Goal: Task Accomplishment & Management: Use online tool/utility

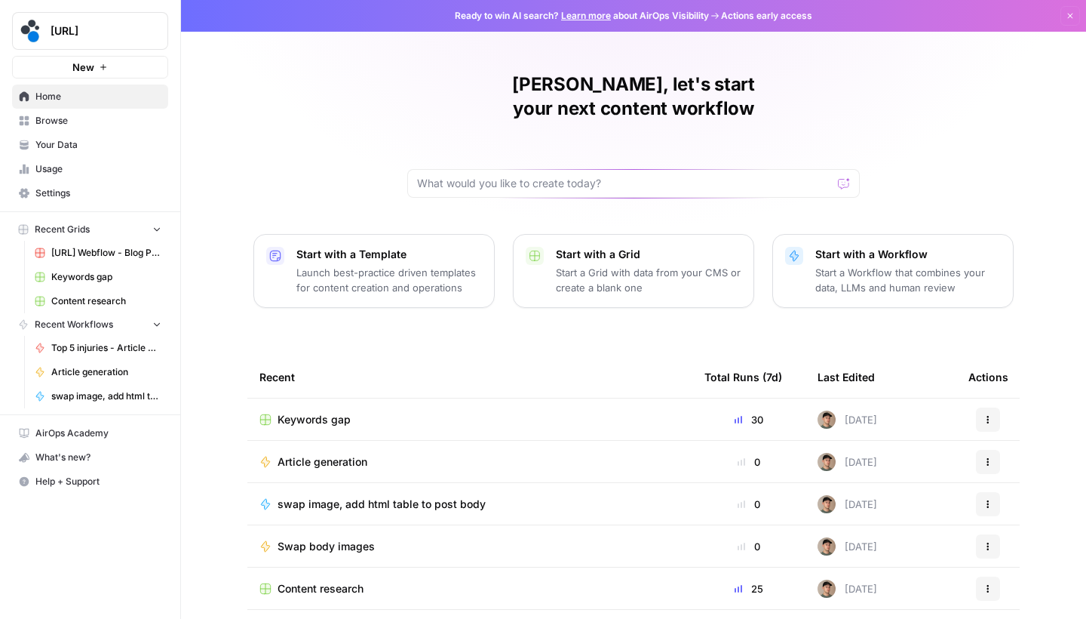
click at [87, 125] on span "Browse" at bounding box center [98, 121] width 126 height 14
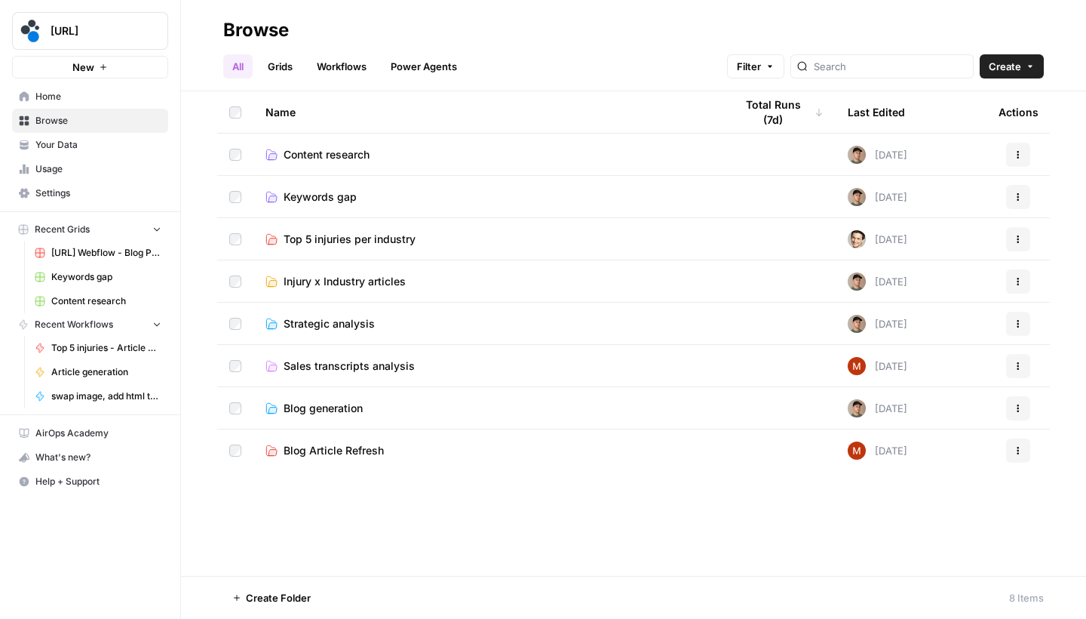
click at [1029, 74] on button "Create" at bounding box center [1012, 66] width 64 height 24
click at [1001, 97] on span "Folder" at bounding box center [983, 101] width 84 height 15
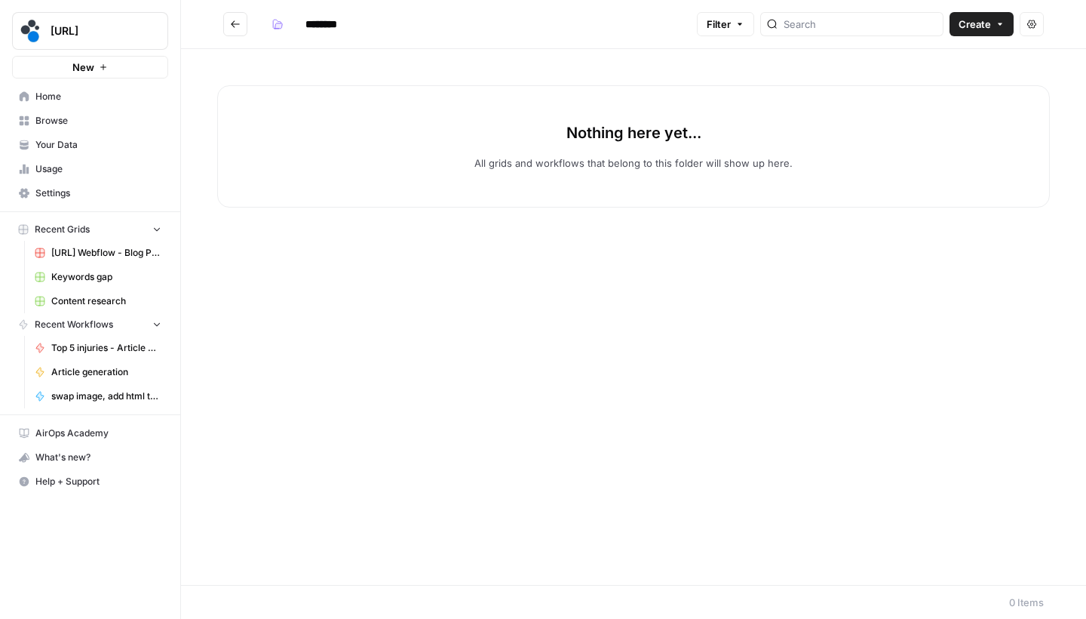
click at [325, 32] on input "********" at bounding box center [341, 24] width 84 height 24
click at [353, 28] on input "********" at bounding box center [341, 24] width 84 height 24
type input "**********"
click at [240, 17] on button "Go back" at bounding box center [235, 24] width 24 height 24
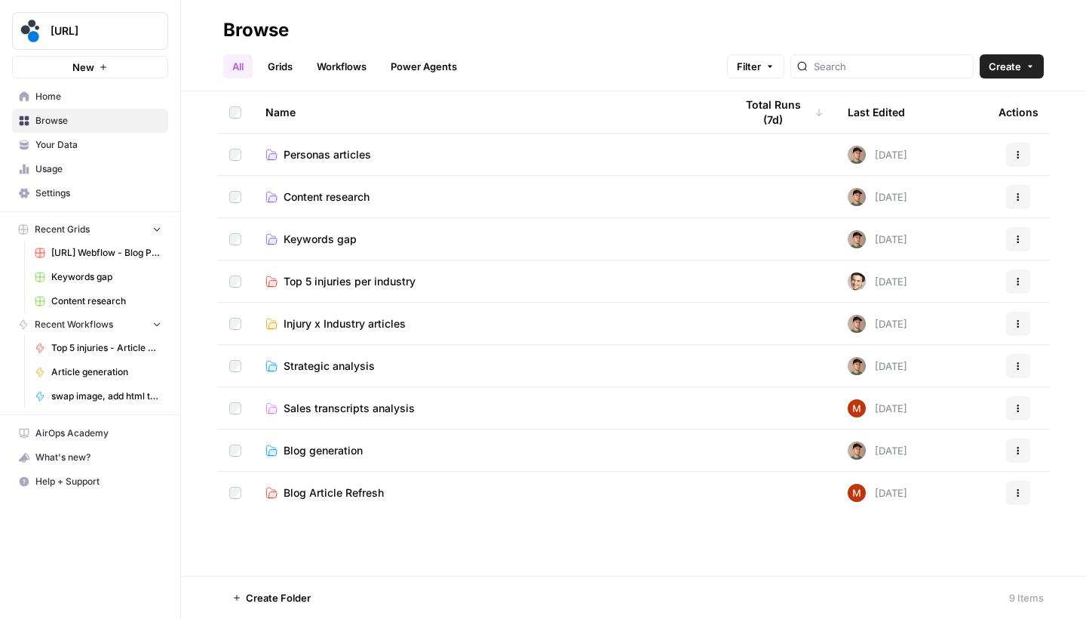
click at [345, 199] on span "Content research" at bounding box center [327, 196] width 86 height 15
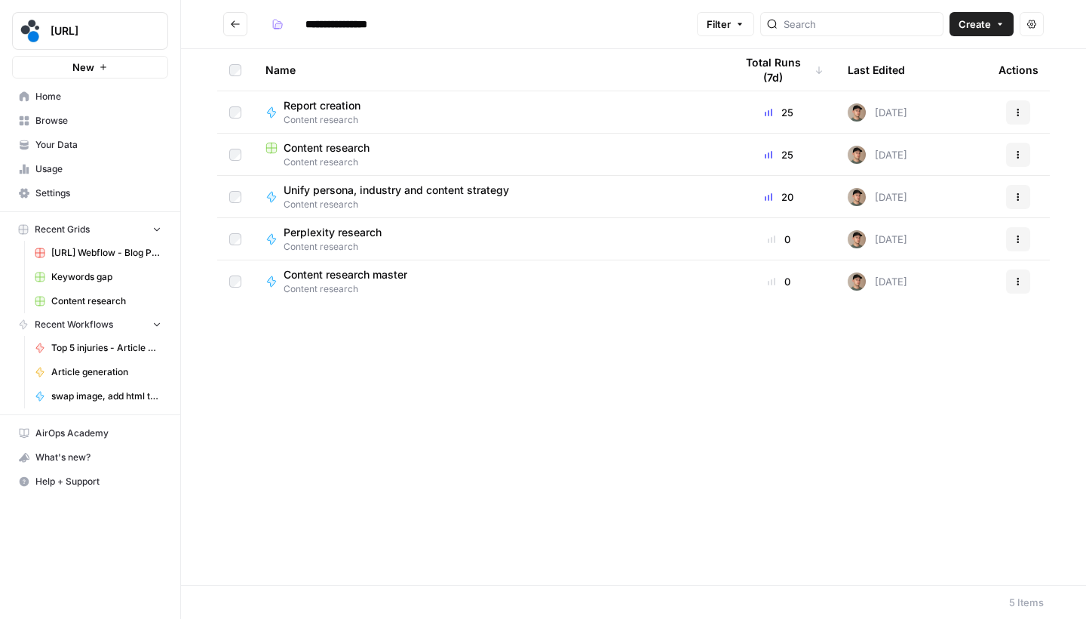
click at [239, 38] on header "**********" at bounding box center [633, 24] width 905 height 49
click at [239, 32] on button "Go back" at bounding box center [235, 24] width 24 height 24
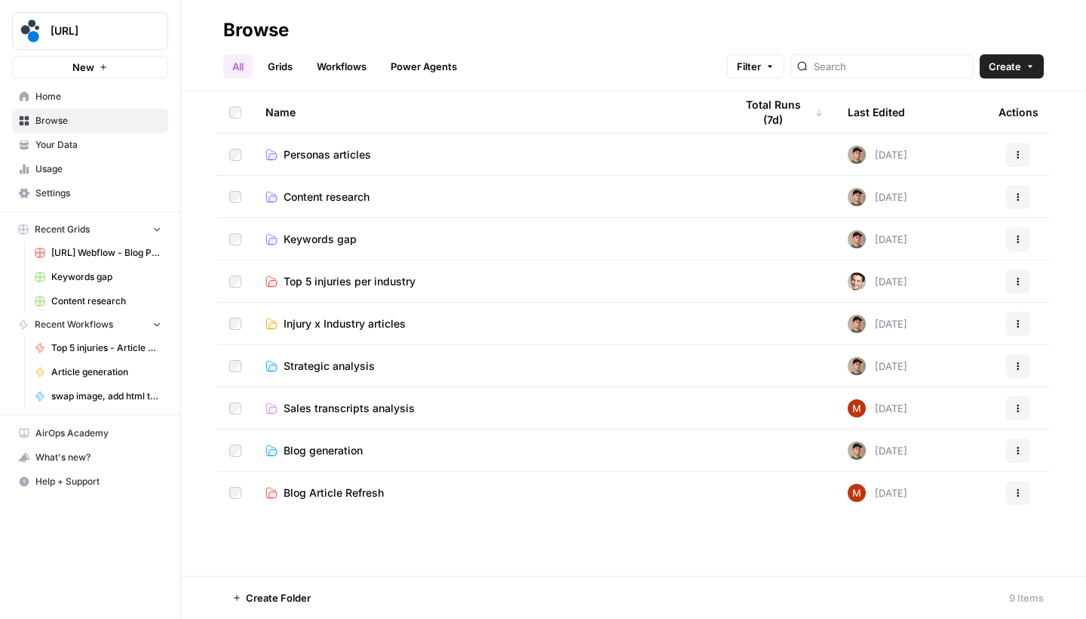
click at [336, 241] on span "Keywords gap" at bounding box center [320, 239] width 73 height 15
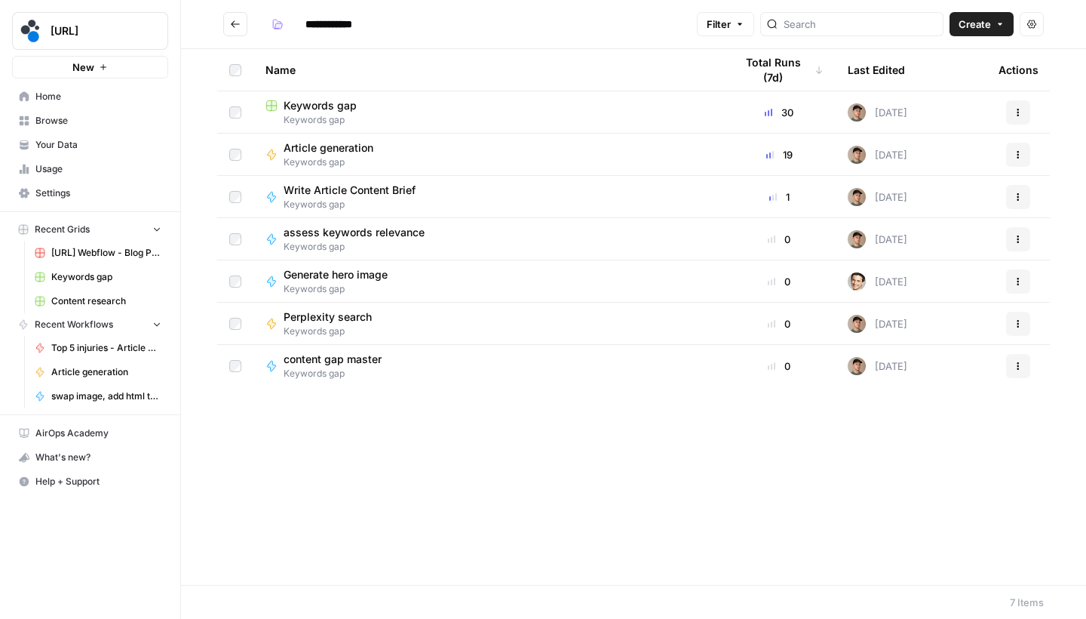
click at [1018, 115] on icon "button" at bounding box center [1019, 115] width 2 height 2
click at [351, 110] on span "Keywords gap" at bounding box center [320, 105] width 73 height 15
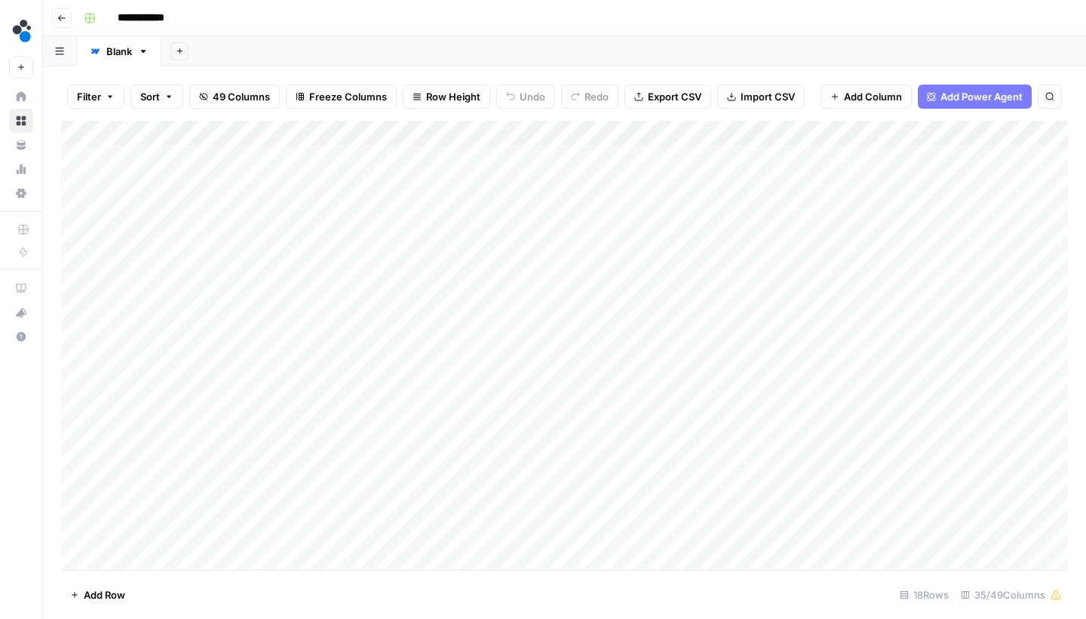
click at [63, 21] on icon "button" at bounding box center [61, 18] width 9 height 9
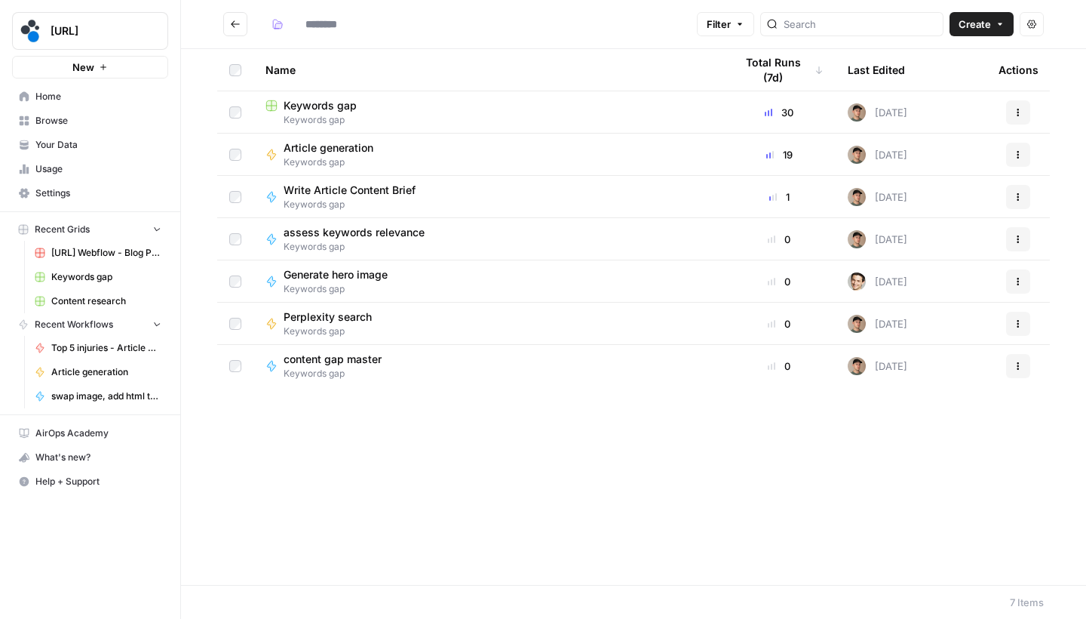
type input "**********"
click at [349, 152] on span "Article generation" at bounding box center [329, 147] width 90 height 15
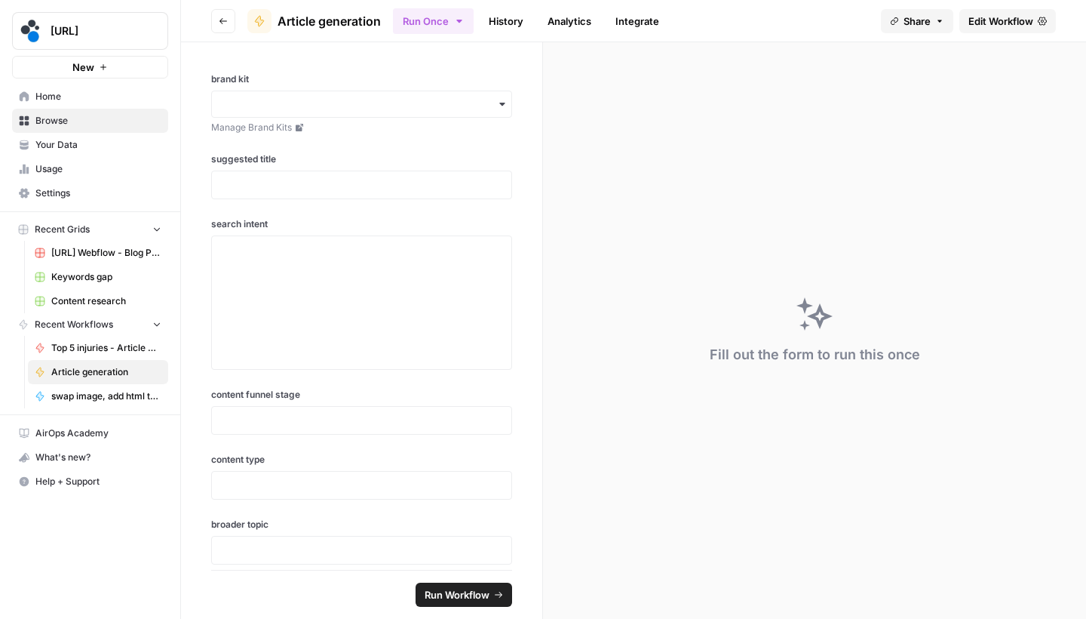
click at [226, 24] on icon "button" at bounding box center [223, 21] width 9 height 9
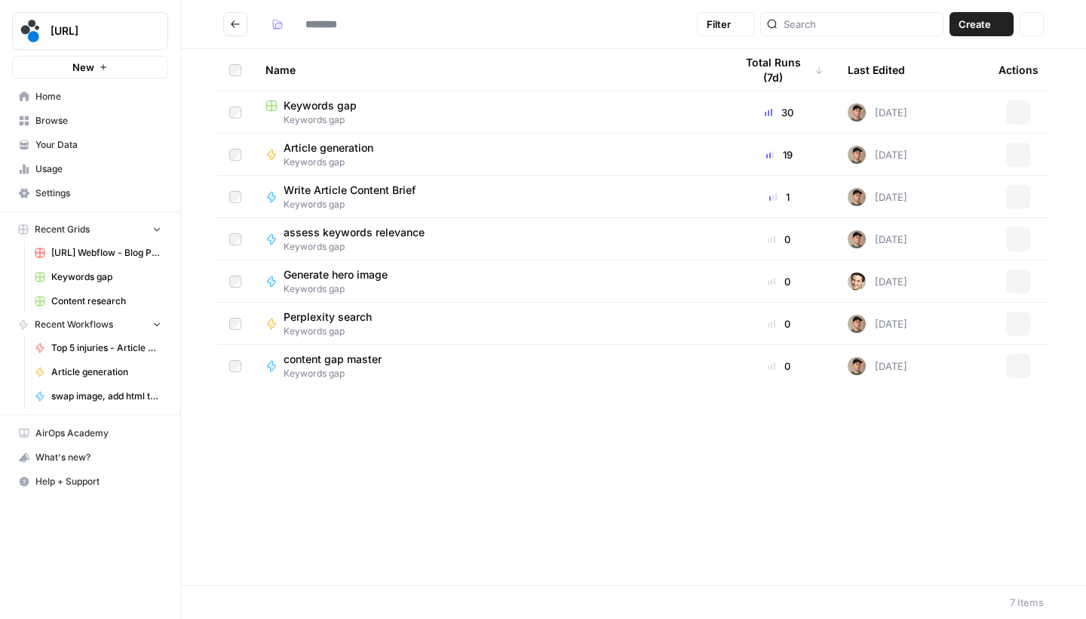
type input "**********"
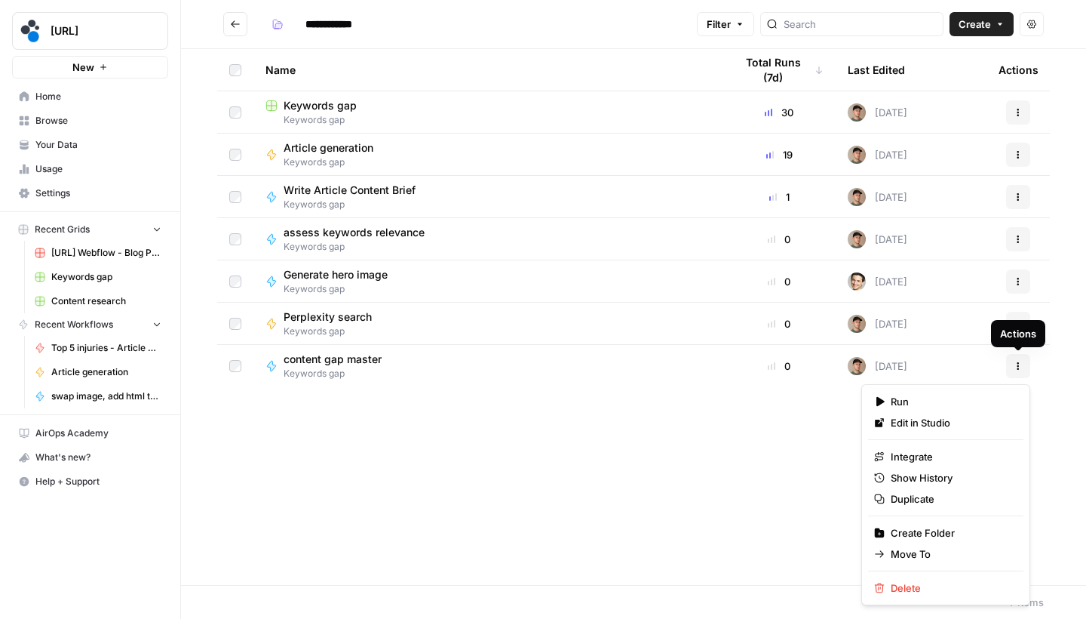
click at [1013, 369] on button "Actions" at bounding box center [1018, 366] width 24 height 24
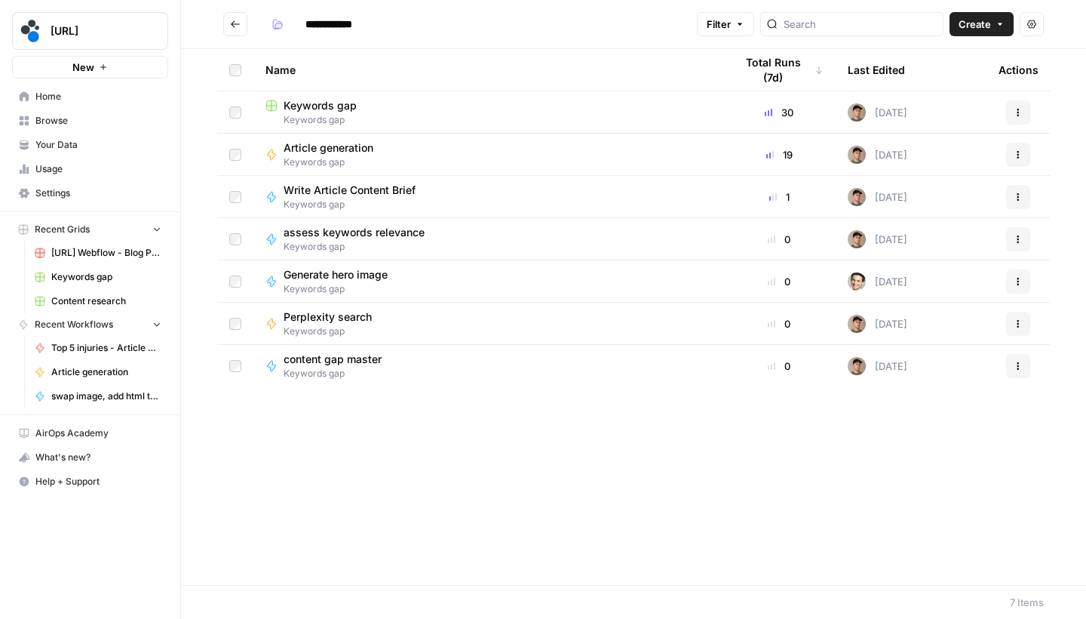
click at [698, 490] on div "Name Total Runs (7d) Last Edited Actions Keywords gap Keywords gap 30 [DATE] Ac…" at bounding box center [633, 317] width 905 height 536
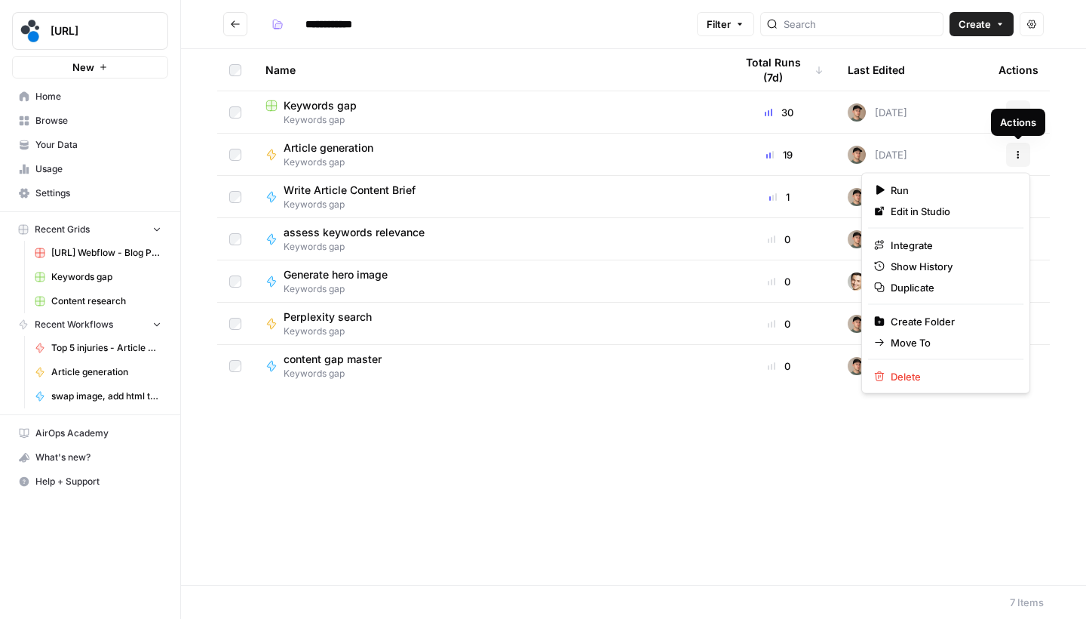
click at [1011, 160] on button "Actions" at bounding box center [1018, 155] width 24 height 24
click at [919, 294] on span "Duplicate" at bounding box center [951, 287] width 121 height 15
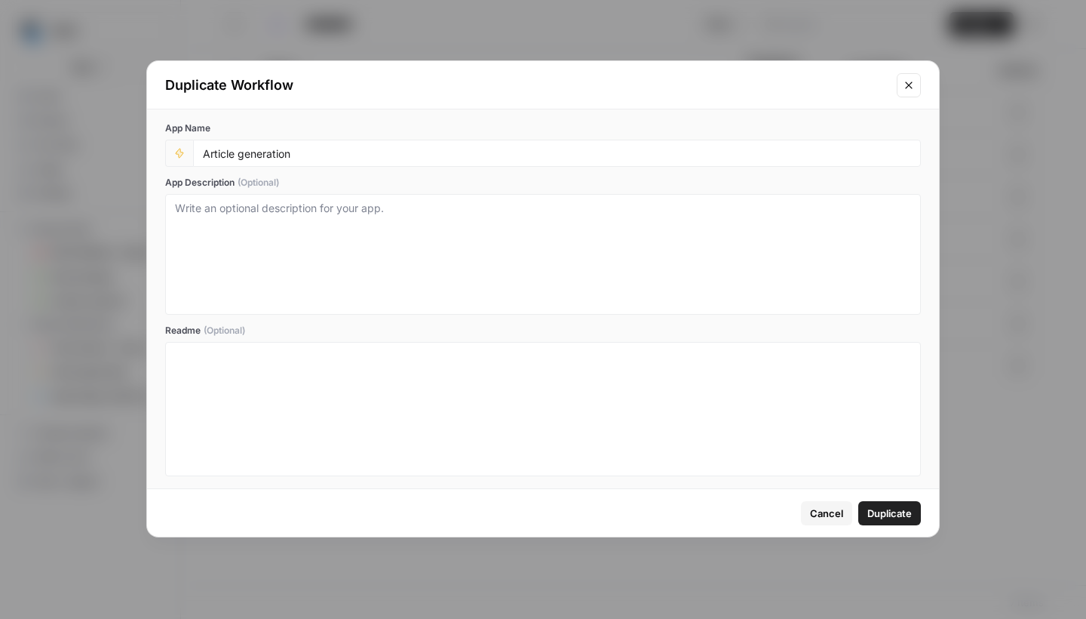
click at [731, 164] on div "Article generation" at bounding box center [557, 153] width 728 height 27
click at [724, 146] on input "Article generation" at bounding box center [557, 153] width 708 height 14
type input "Persona - article generation"
click at [901, 520] on button "Duplicate" at bounding box center [889, 513] width 63 height 24
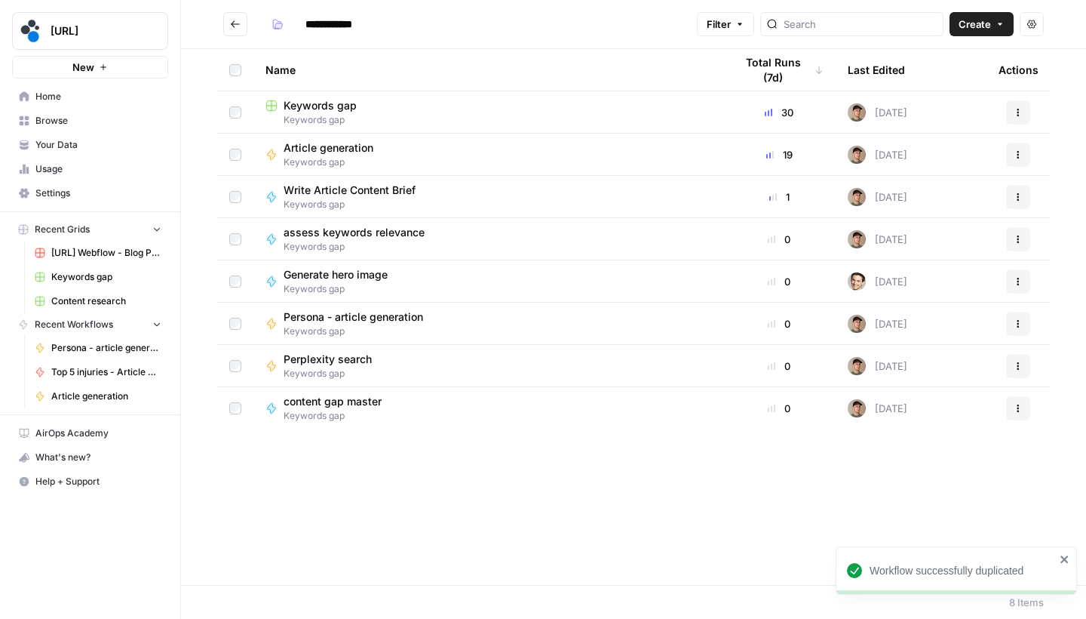
click at [1011, 324] on button "Actions" at bounding box center [1018, 324] width 24 height 24
click at [970, 410] on span "Move To" at bounding box center [951, 414] width 121 height 15
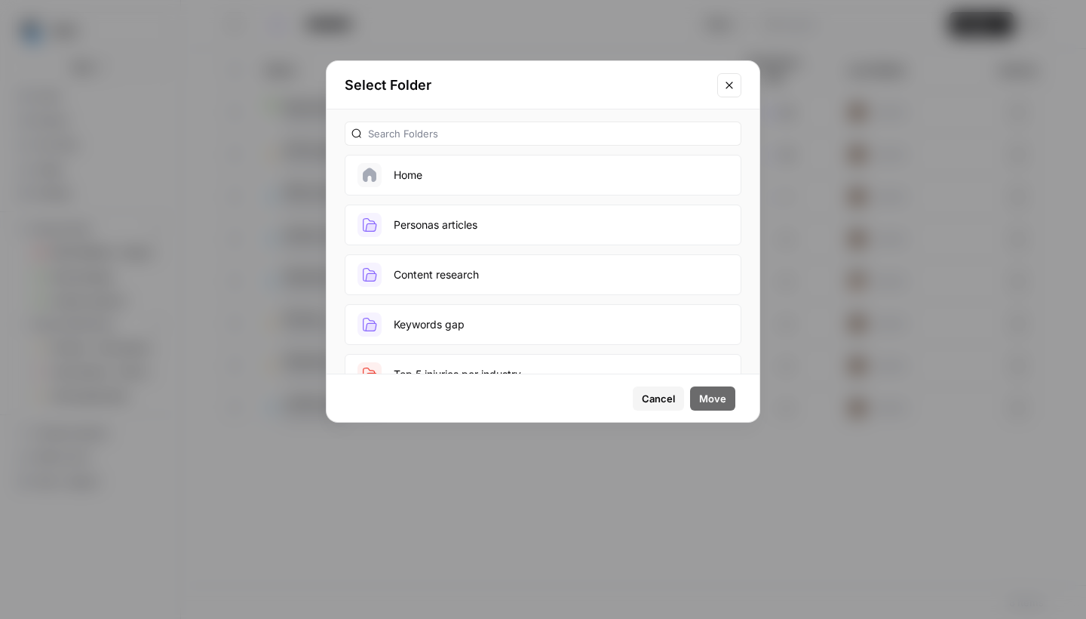
click at [582, 219] on button "Personas articles" at bounding box center [543, 224] width 397 height 41
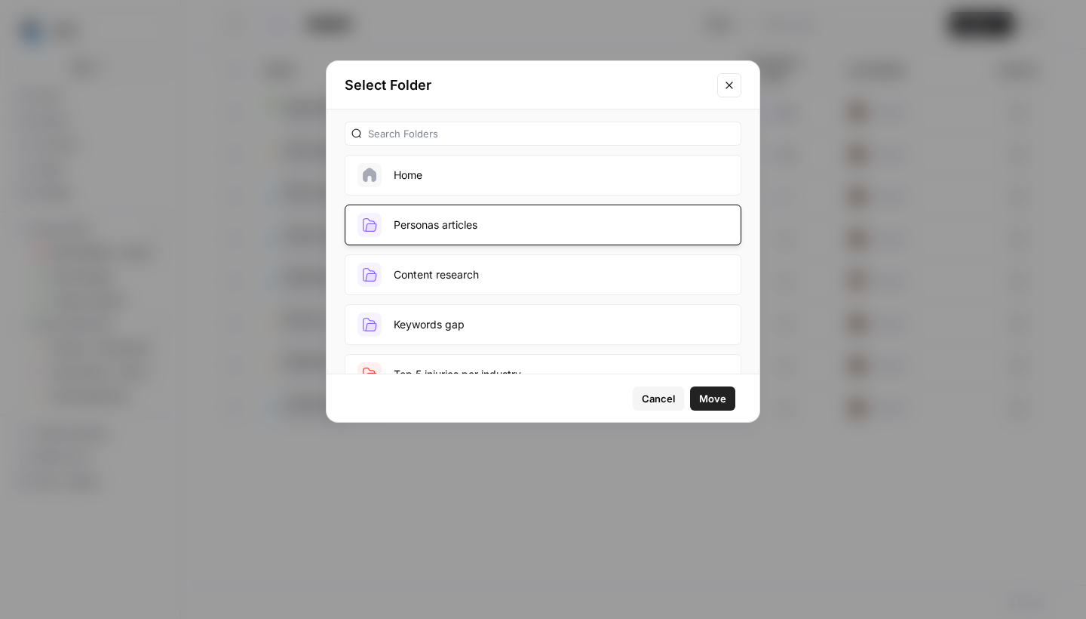
click at [715, 400] on span "Move" at bounding box center [712, 398] width 27 height 15
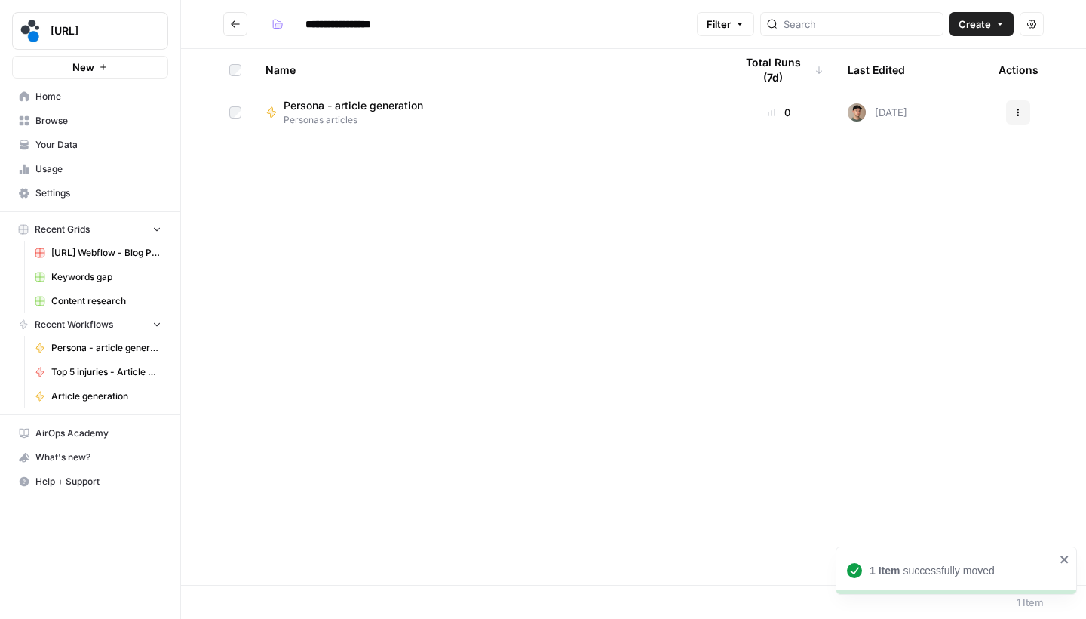
click at [230, 24] on icon "Go back" at bounding box center [235, 24] width 11 height 11
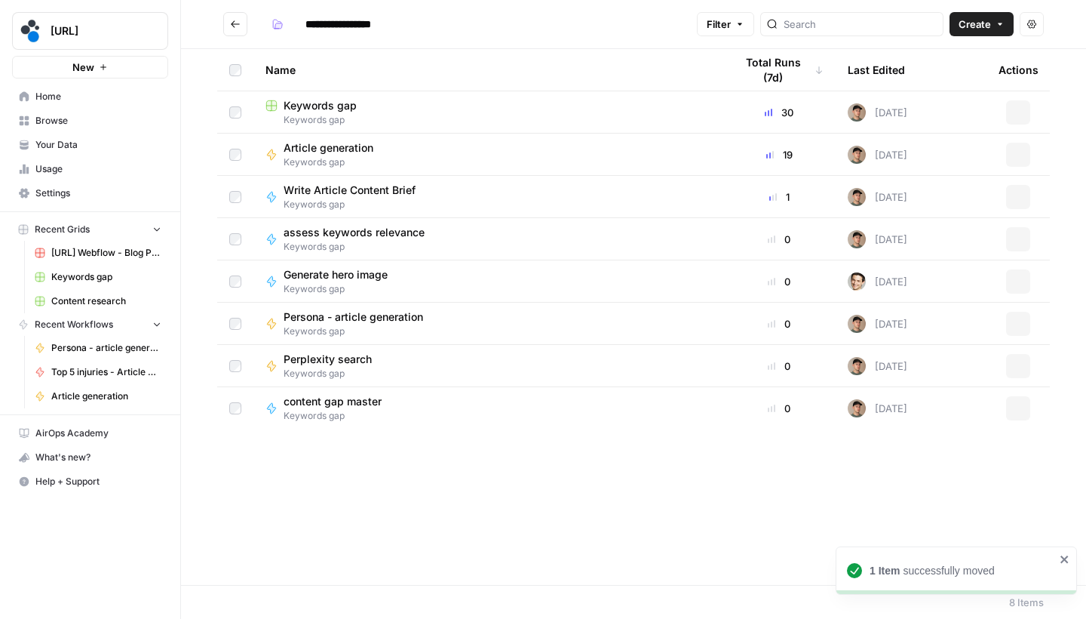
type input "**********"
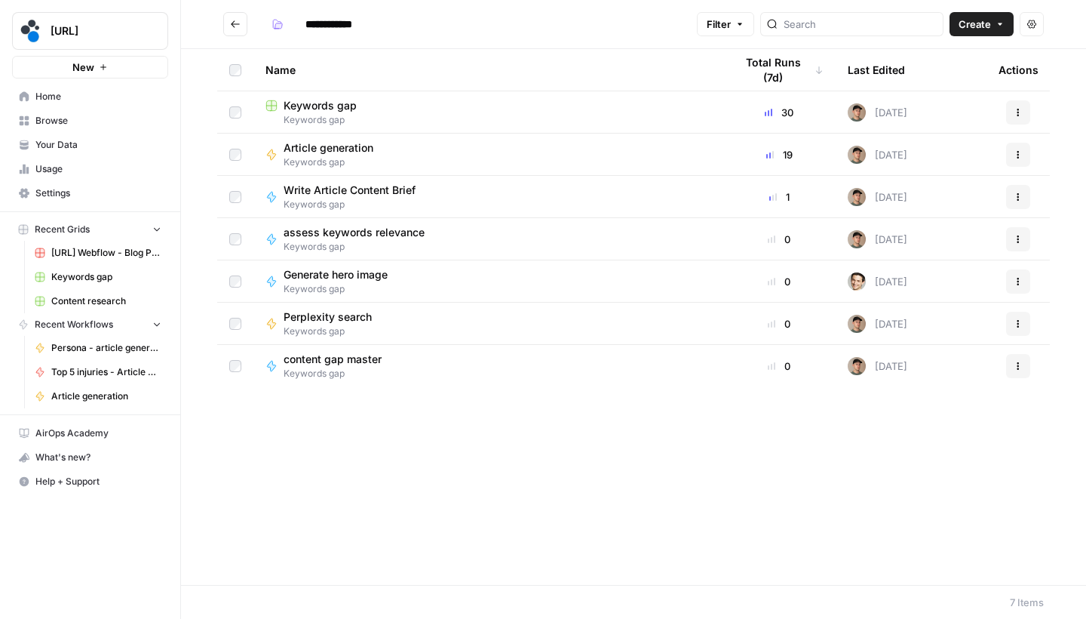
click at [1014, 193] on icon "button" at bounding box center [1018, 196] width 9 height 9
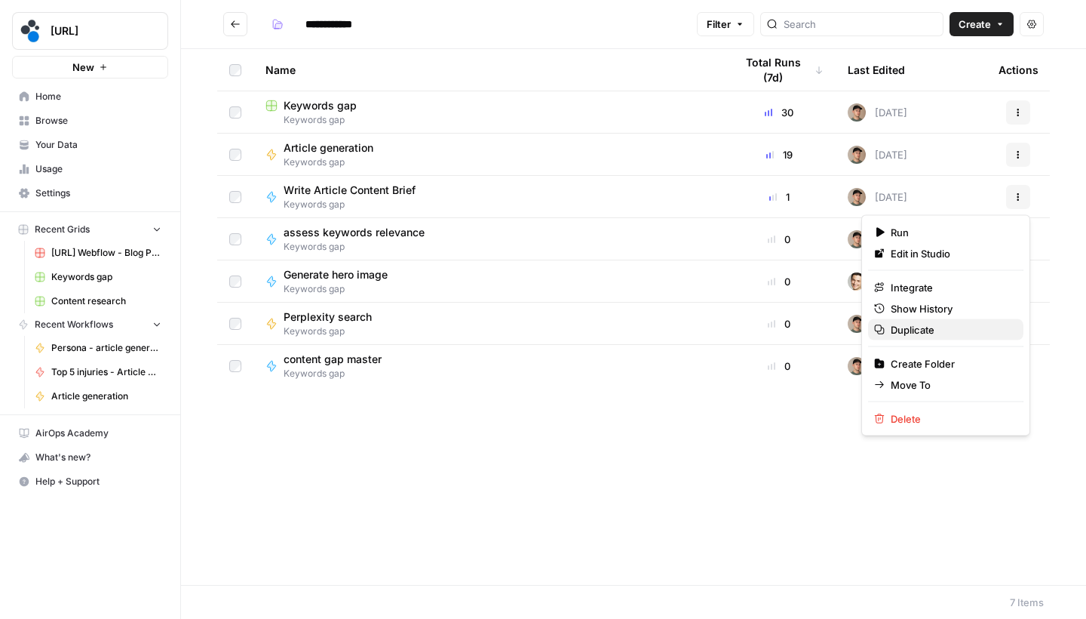
click at [961, 324] on span "Duplicate" at bounding box center [951, 329] width 121 height 15
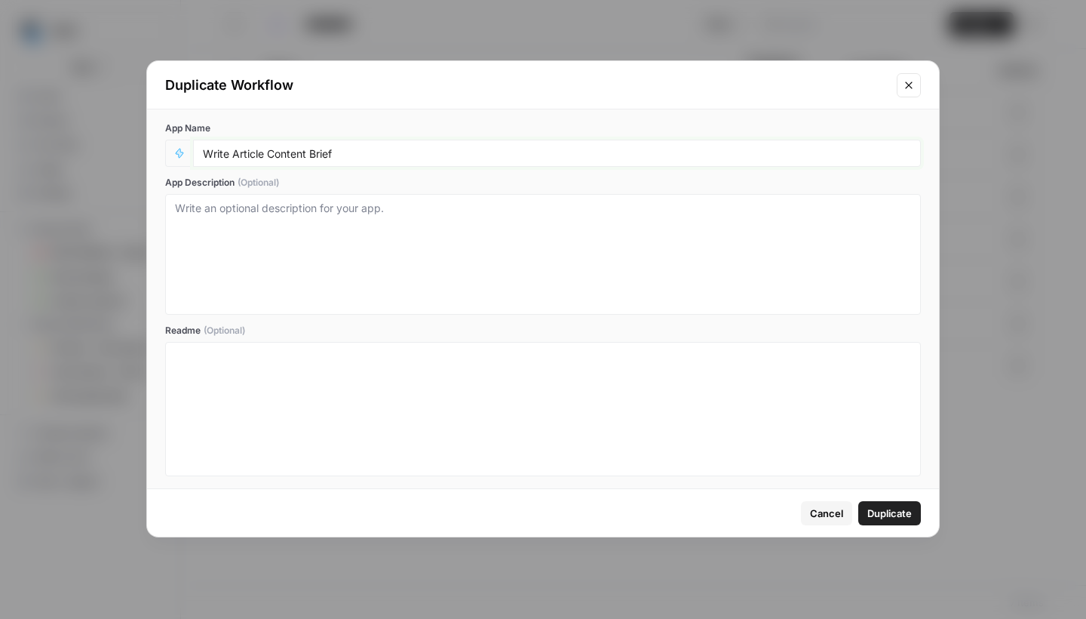
click at [537, 153] on input "Write Article Content Brief" at bounding box center [557, 153] width 708 height 14
type input "Persona - Write Article Content Brief"
click at [879, 507] on span "Duplicate" at bounding box center [889, 512] width 45 height 15
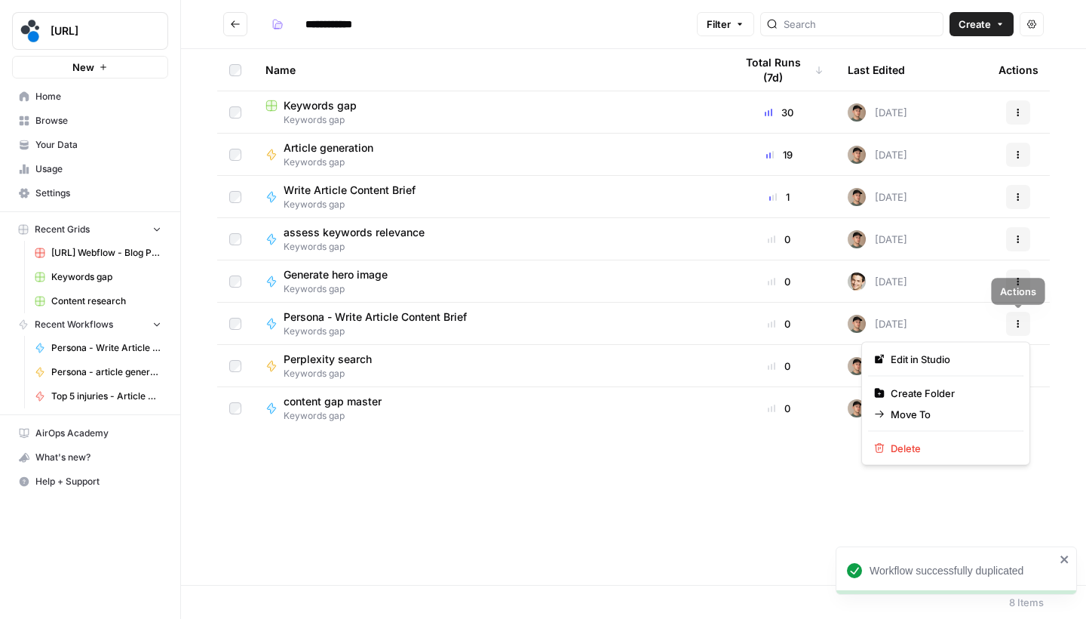
click at [1012, 330] on button "Actions" at bounding box center [1018, 324] width 24 height 24
click at [966, 410] on span "Move To" at bounding box center [951, 414] width 121 height 15
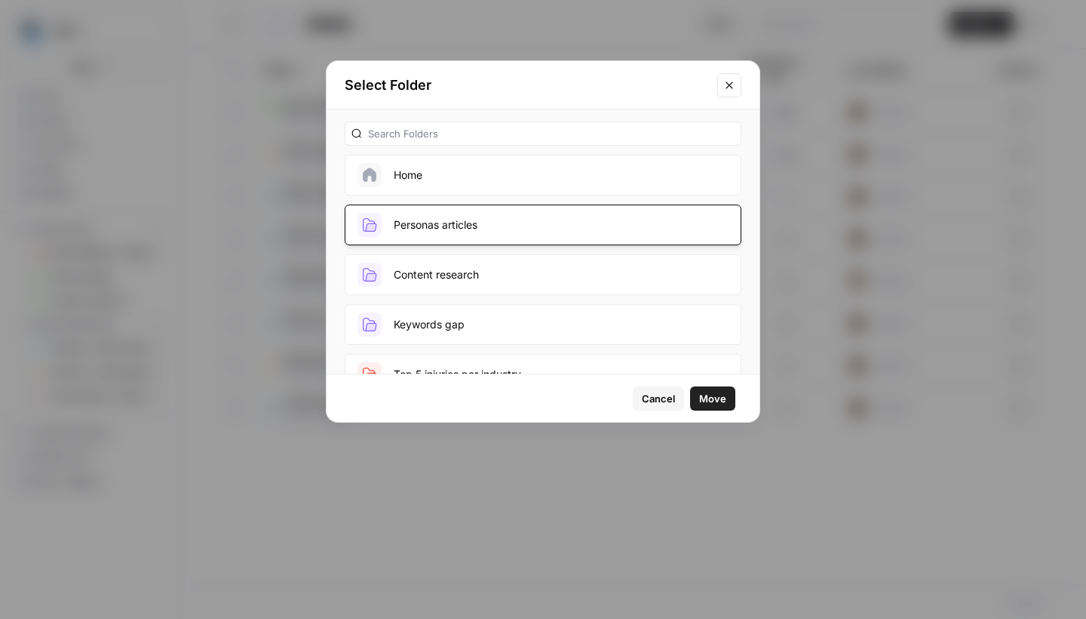
click at [708, 391] on span "Move" at bounding box center [712, 398] width 27 height 15
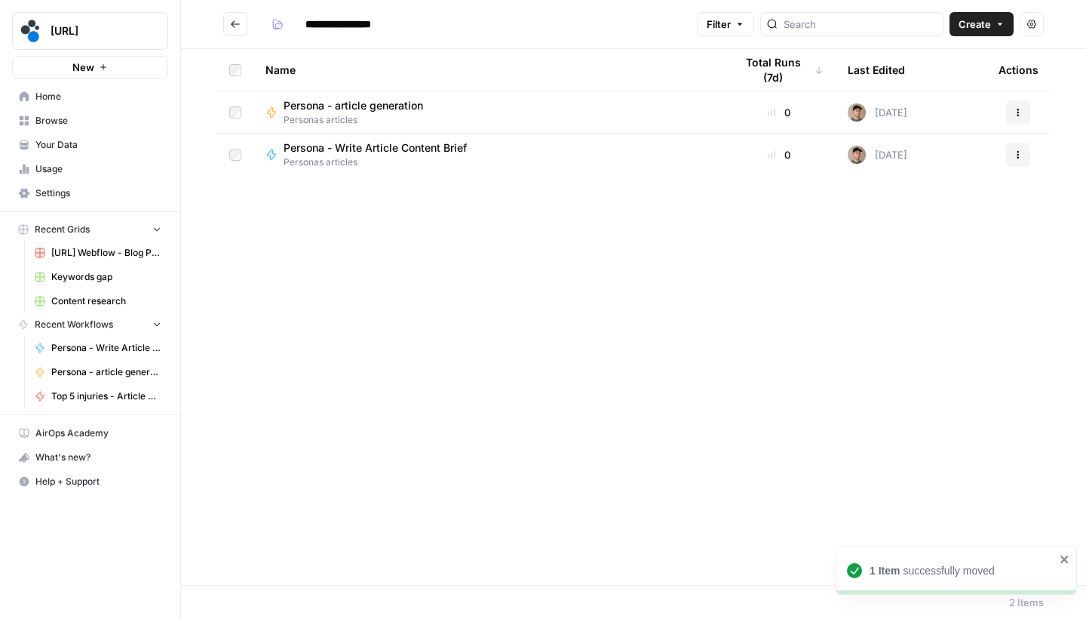
click at [240, 28] on icon "Go back" at bounding box center [235, 24] width 11 height 11
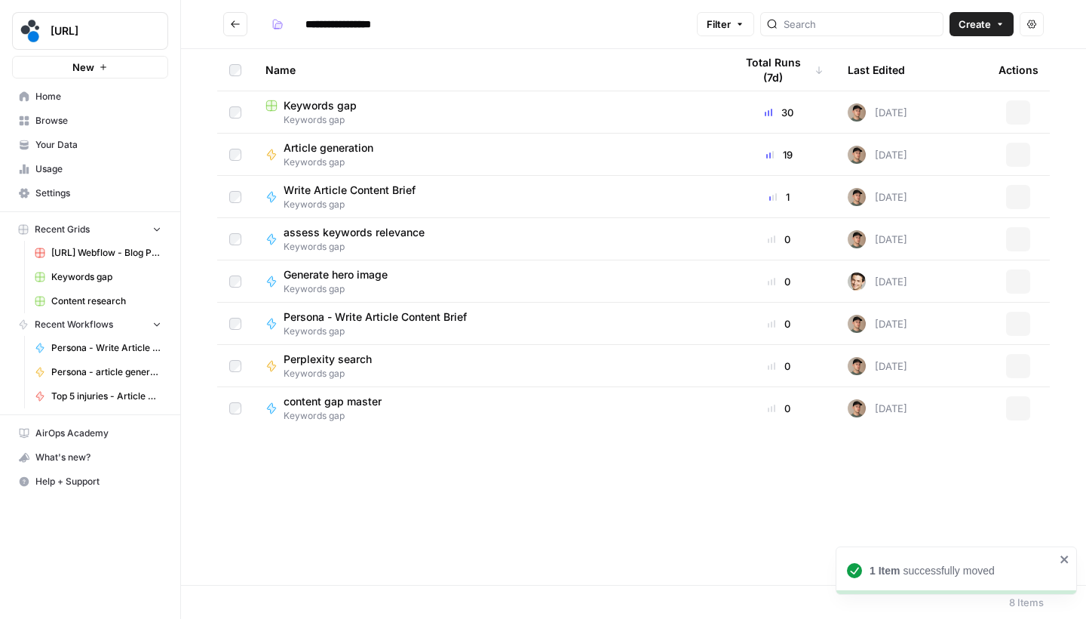
type input "**********"
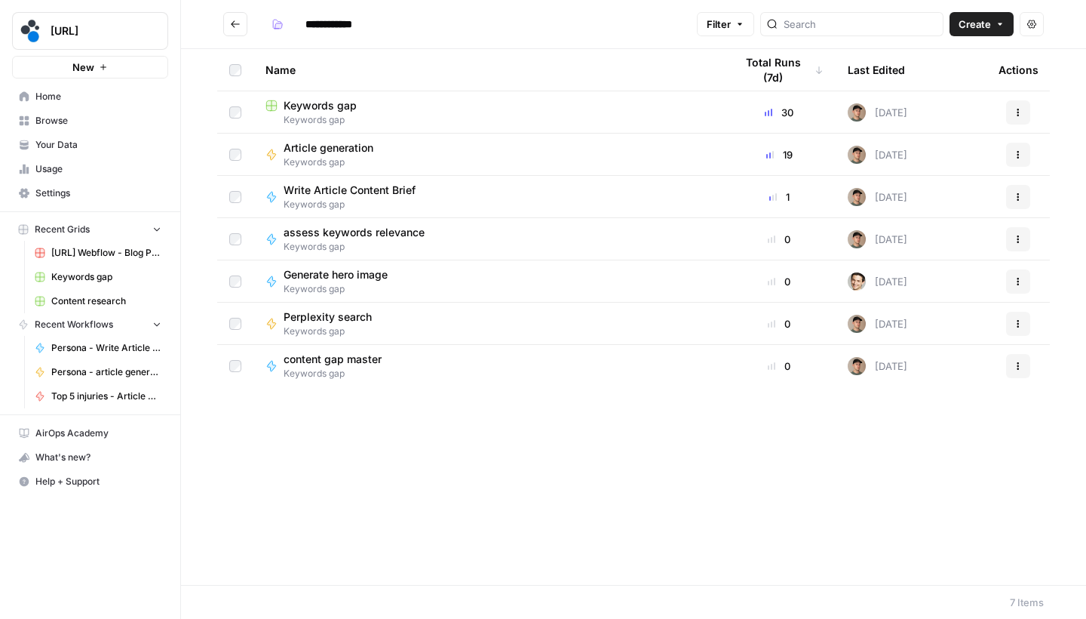
click at [380, 358] on span "content gap master" at bounding box center [333, 358] width 98 height 15
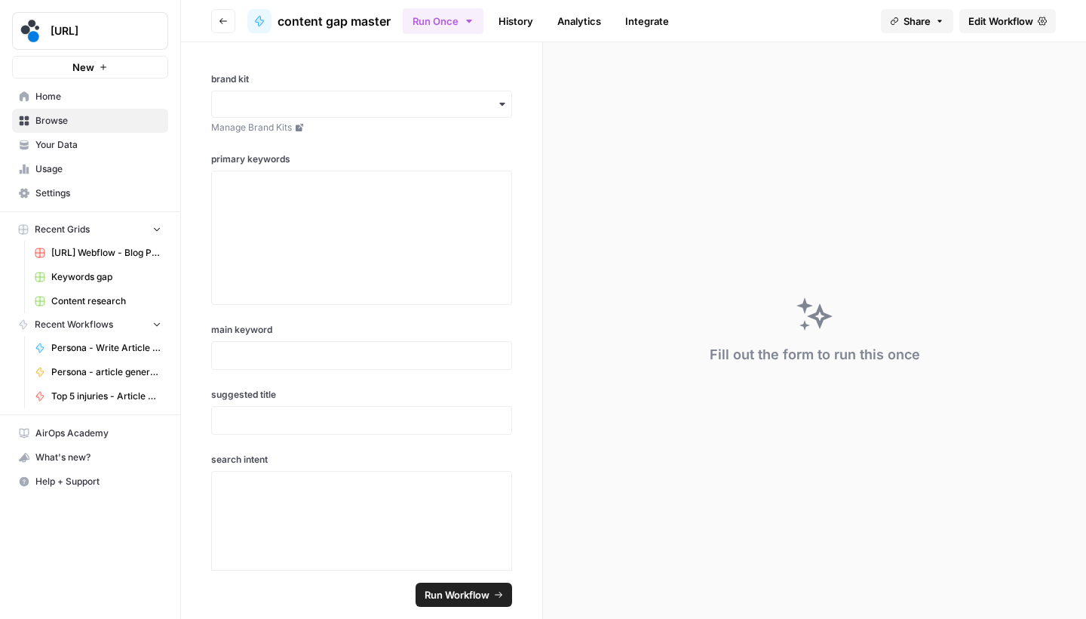
click at [216, 25] on button "Go back" at bounding box center [223, 21] width 24 height 24
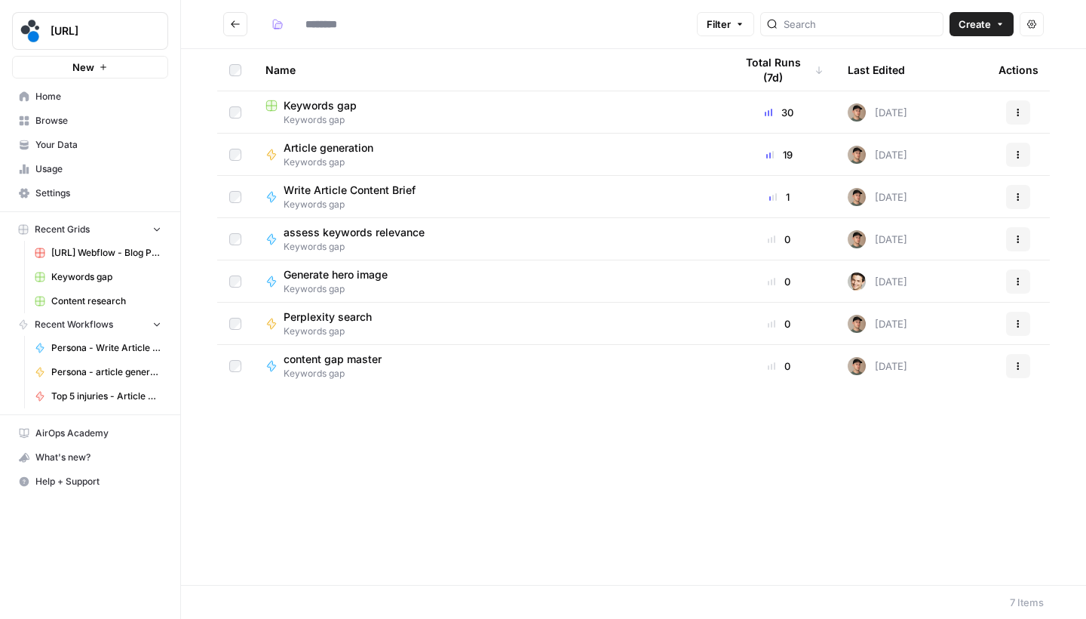
type input "**********"
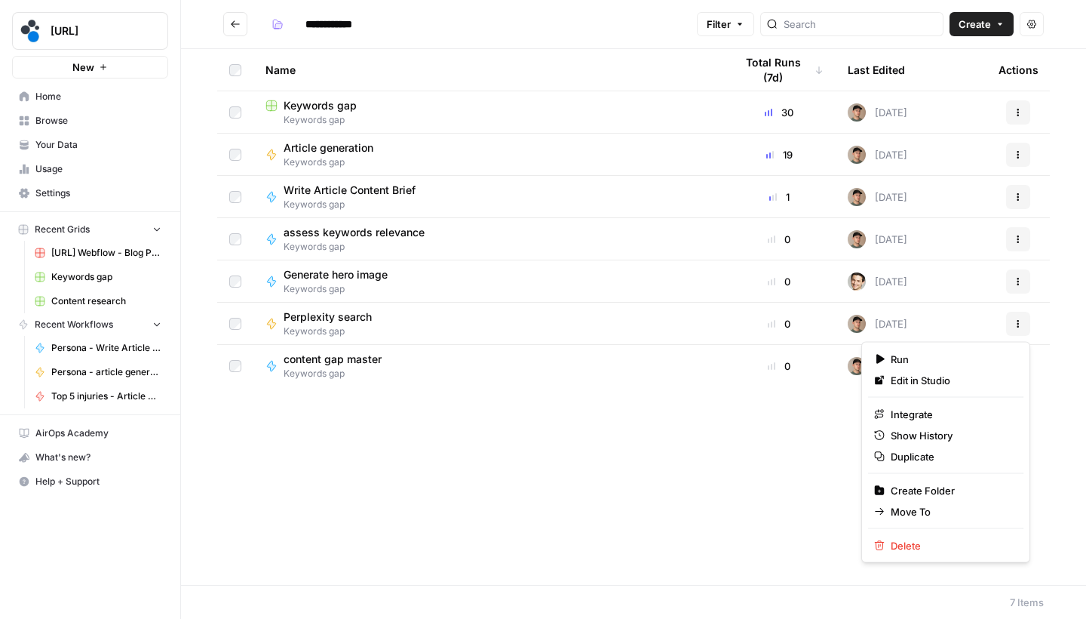
click at [1016, 319] on icon "button" at bounding box center [1018, 323] width 9 height 9
click at [927, 453] on span "Duplicate" at bounding box center [951, 456] width 121 height 15
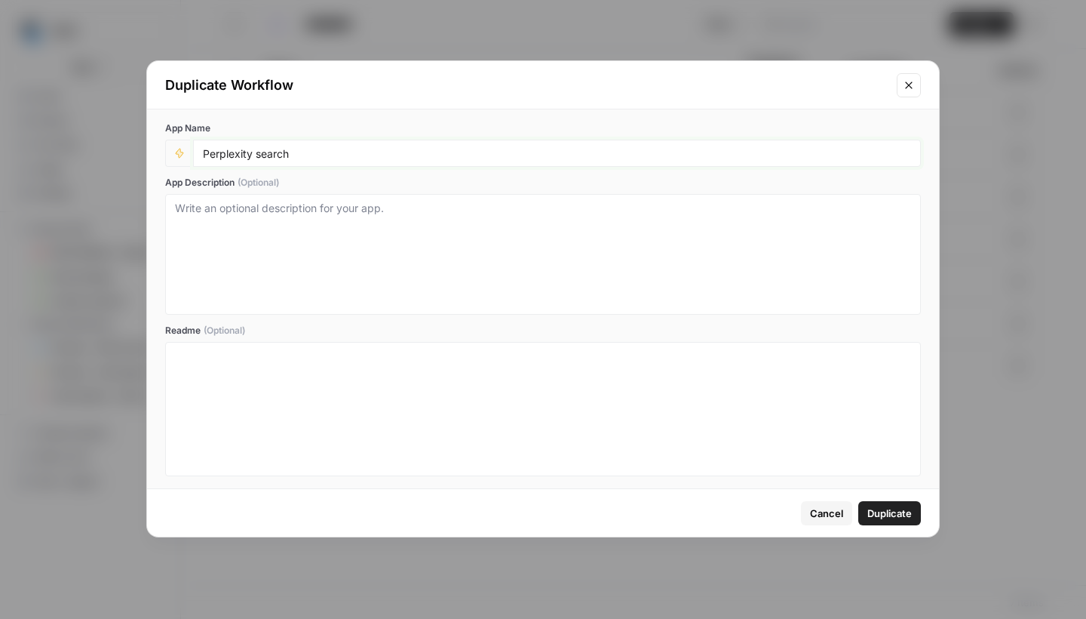
click at [208, 157] on input "Perplexity search" at bounding box center [557, 153] width 708 height 14
type input "Persona - Perplexity search"
click at [883, 505] on span "Duplicate" at bounding box center [889, 512] width 45 height 15
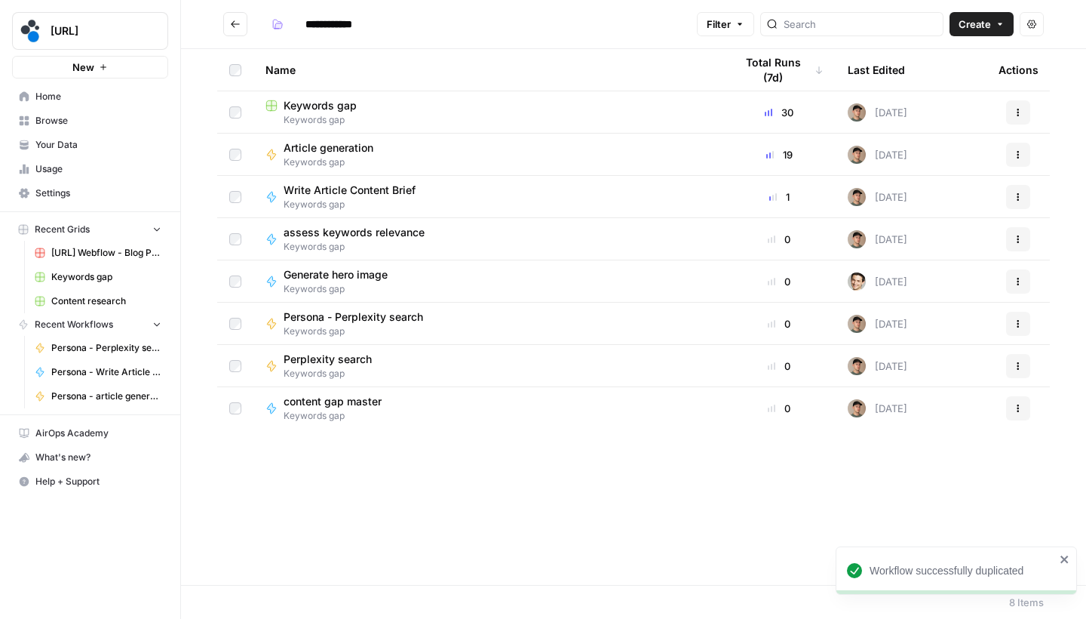
click at [1015, 329] on button "Actions" at bounding box center [1018, 324] width 24 height 24
click at [947, 416] on span "Move To" at bounding box center [951, 414] width 121 height 15
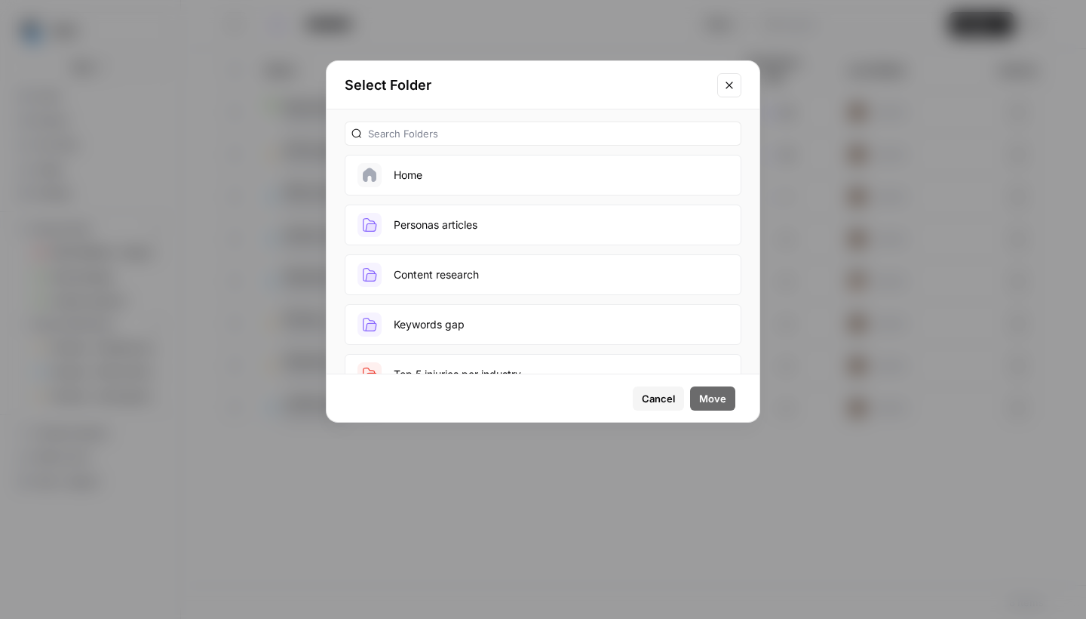
click at [631, 232] on button "Personas articles" at bounding box center [543, 224] width 397 height 41
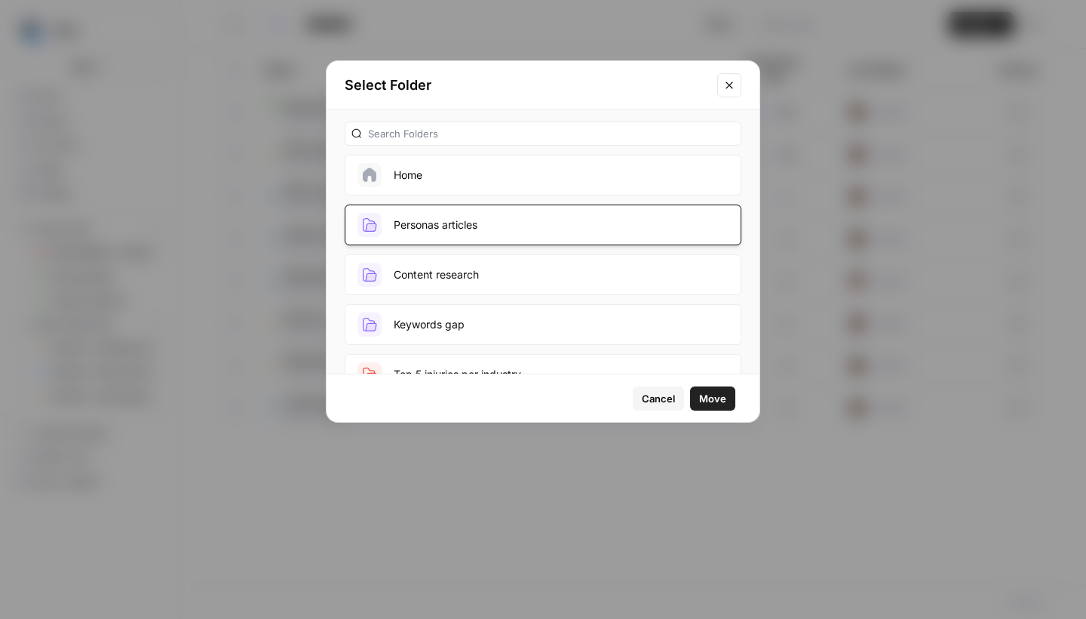
click at [704, 409] on button "Move" at bounding box center [712, 398] width 45 height 24
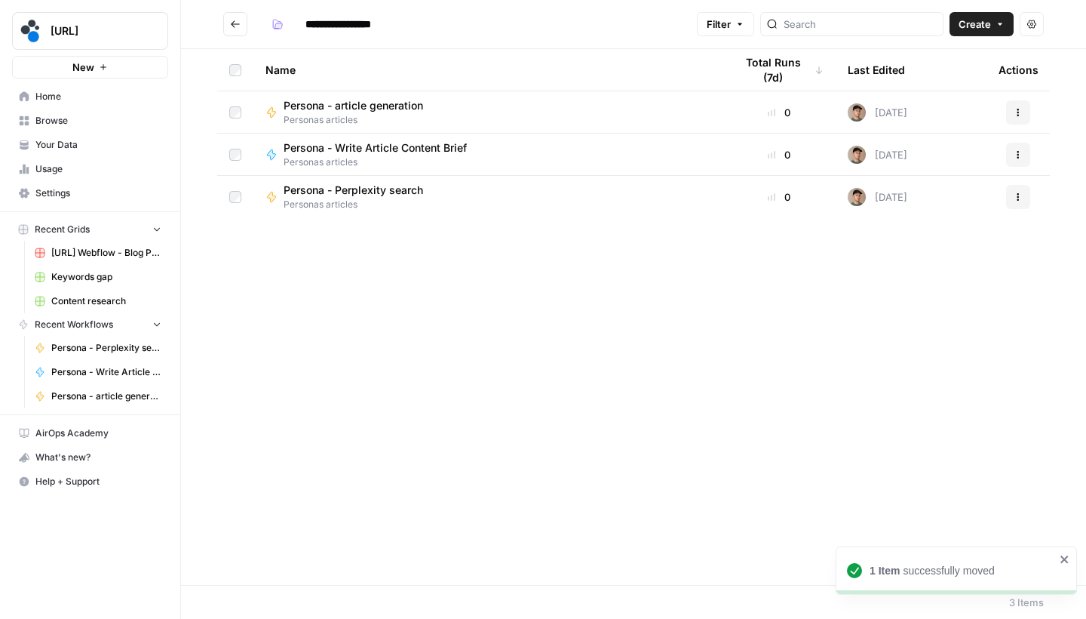
click at [228, 26] on button "Go back" at bounding box center [235, 24] width 24 height 24
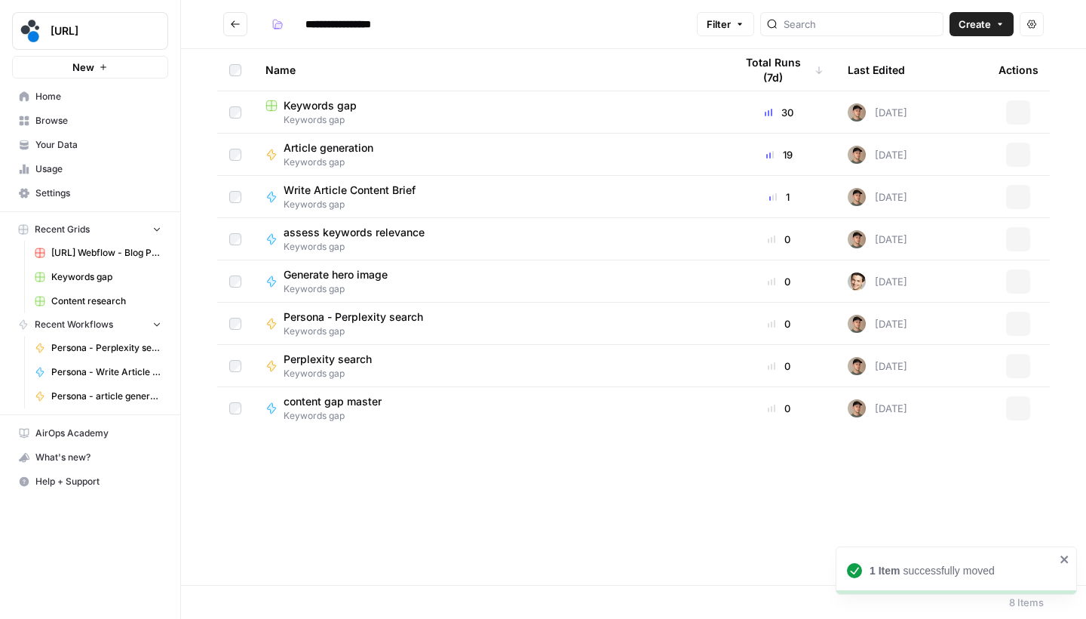
type input "**********"
click at [358, 365] on span "content gap master" at bounding box center [333, 358] width 98 height 15
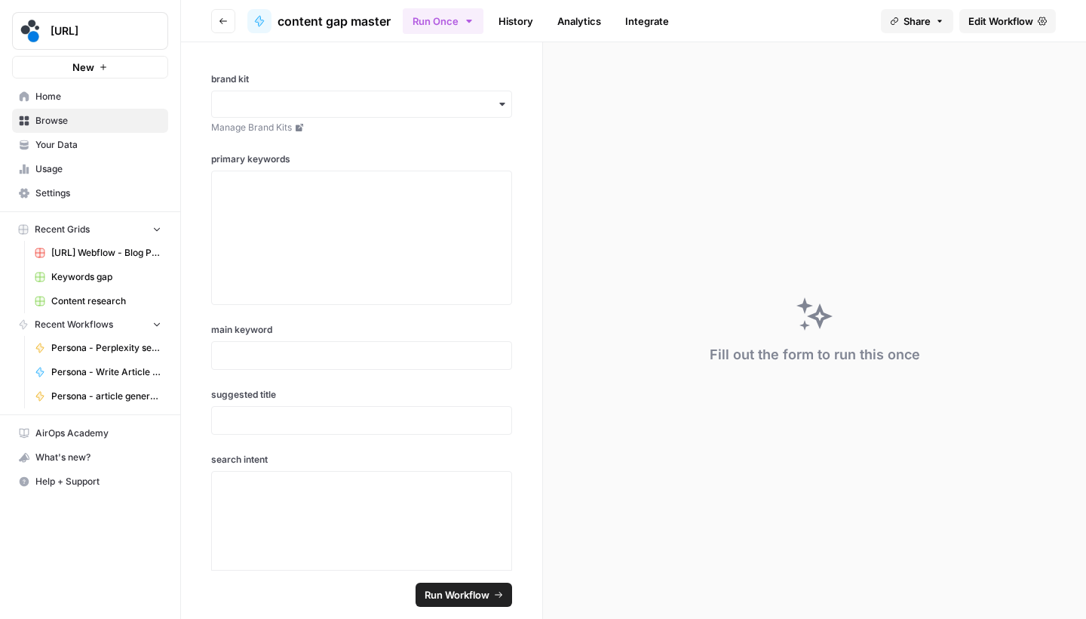
click at [989, 22] on span "Edit Workflow" at bounding box center [1001, 21] width 65 height 15
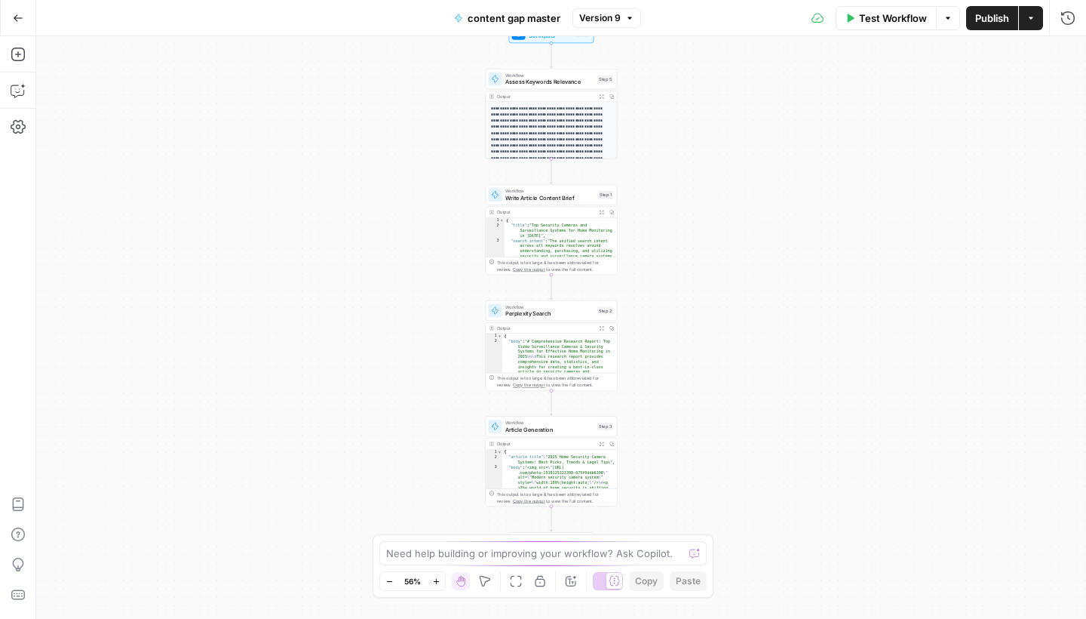
drag, startPoint x: 778, startPoint y: 290, endPoint x: 769, endPoint y: 250, distance: 41.2
click at [769, 250] on div "Workflow Set Inputs Inputs Workflow Assess Keywords Relevance Step 5 Output Exp…" at bounding box center [561, 327] width 1050 height 582
drag, startPoint x: 733, startPoint y: 335, endPoint x: 730, endPoint y: 386, distance: 51.4
click at [730, 385] on div "Workflow Set Inputs Inputs Workflow Assess Keywords Relevance Step 5 Output Exp…" at bounding box center [561, 327] width 1050 height 582
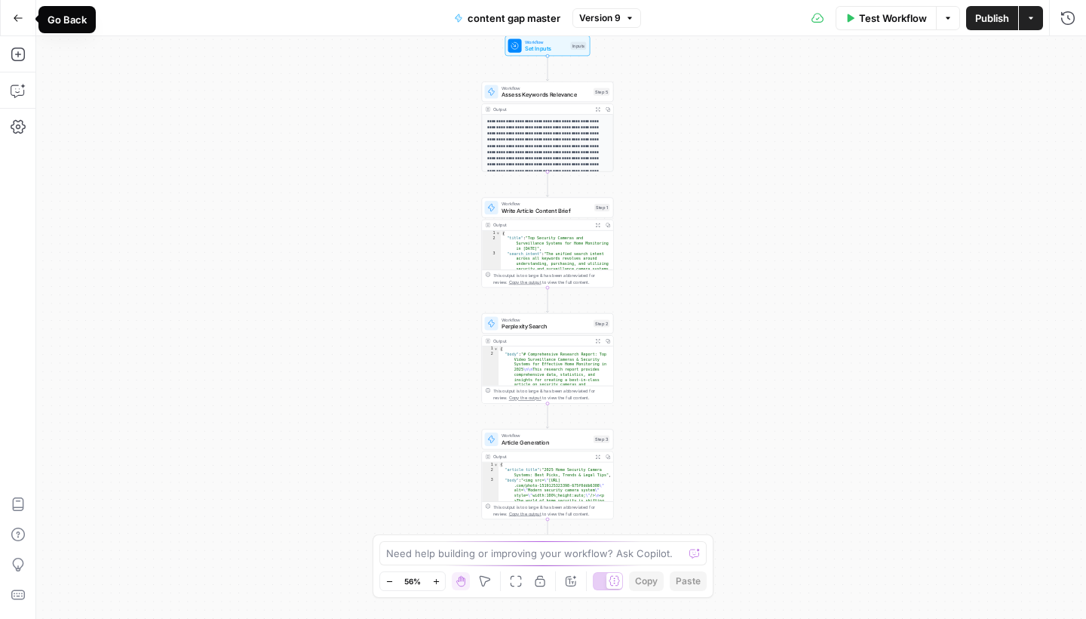
click at [13, 23] on button "Go Back" at bounding box center [18, 18] width 27 height 27
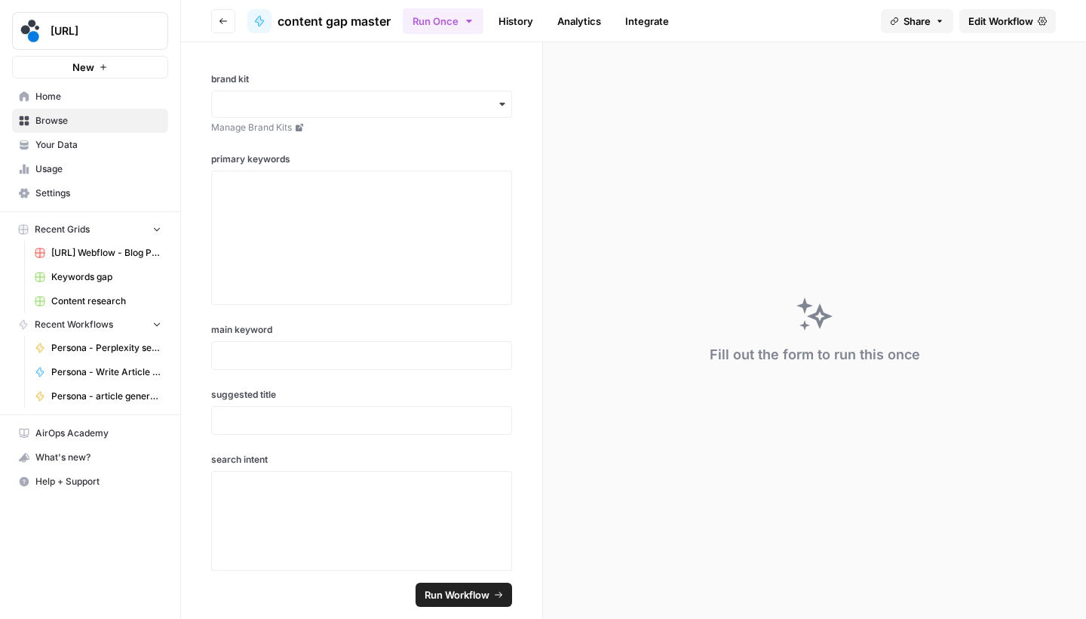
click at [220, 24] on icon "button" at bounding box center [223, 21] width 9 height 9
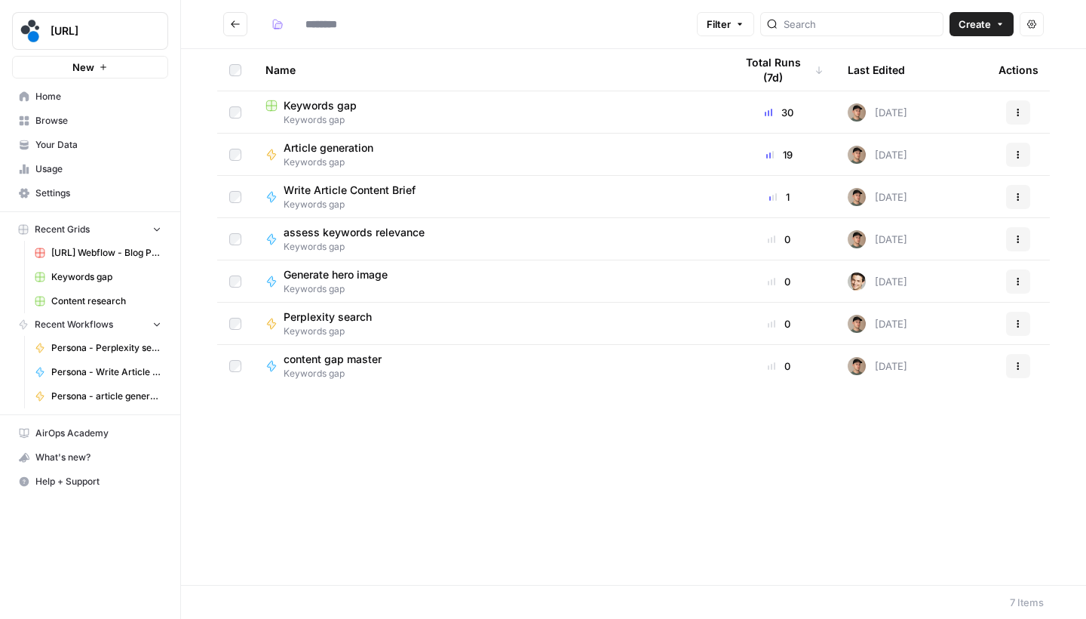
type input "**********"
click at [230, 27] on icon "Go back" at bounding box center [235, 24] width 11 height 11
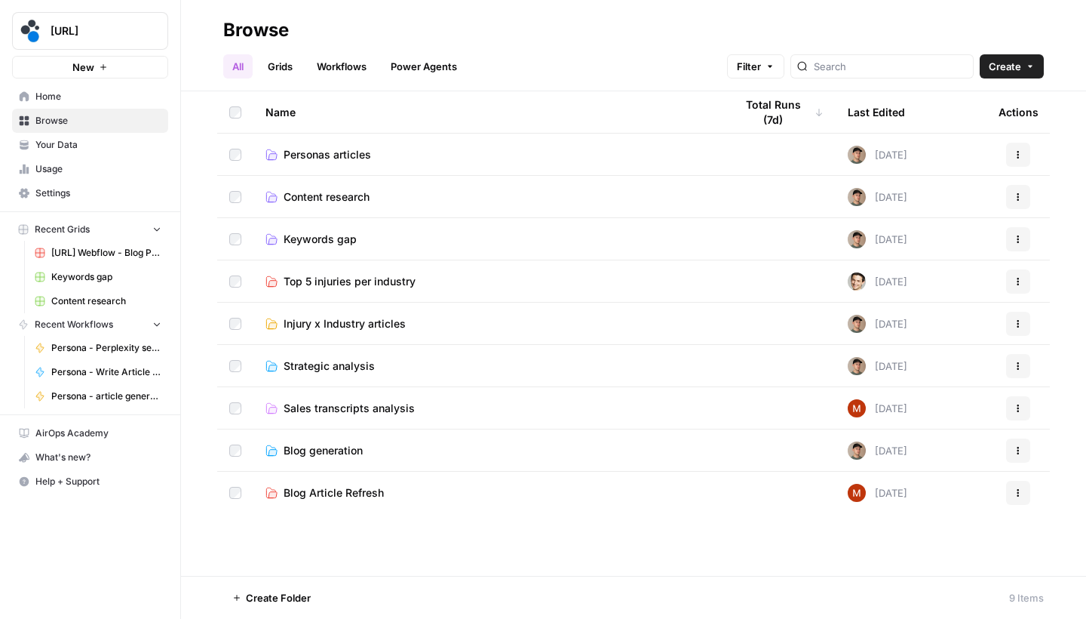
click at [312, 155] on span "Personas articles" at bounding box center [327, 154] width 87 height 15
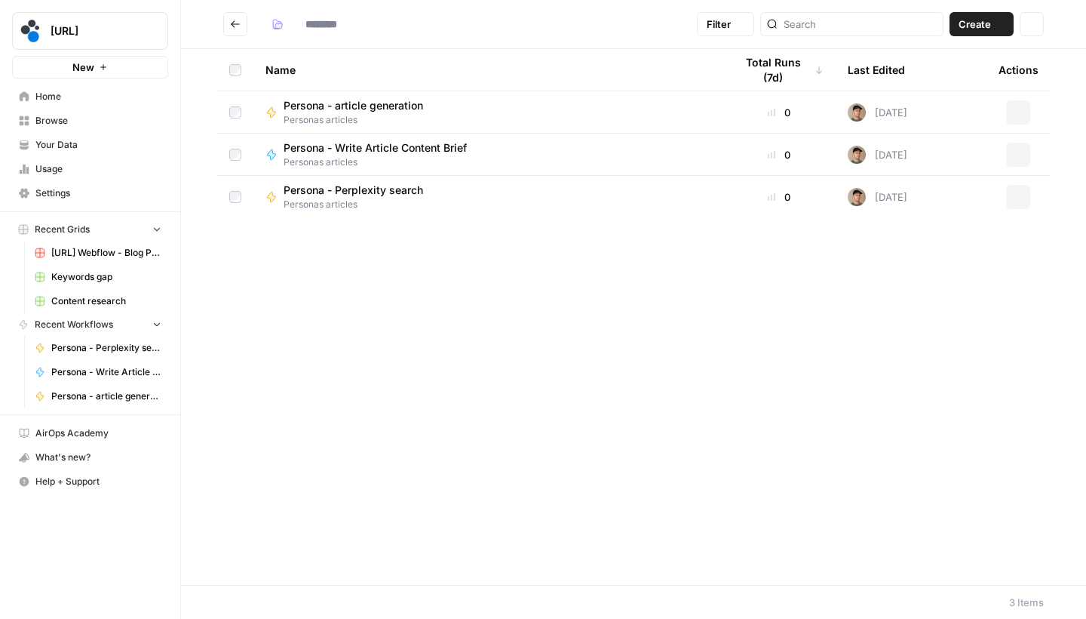
type input "**********"
click at [990, 37] on header "**********" at bounding box center [633, 24] width 905 height 49
click at [991, 23] on button "Create" at bounding box center [982, 24] width 64 height 24
click at [969, 60] on span "Grid" at bounding box center [952, 59] width 84 height 15
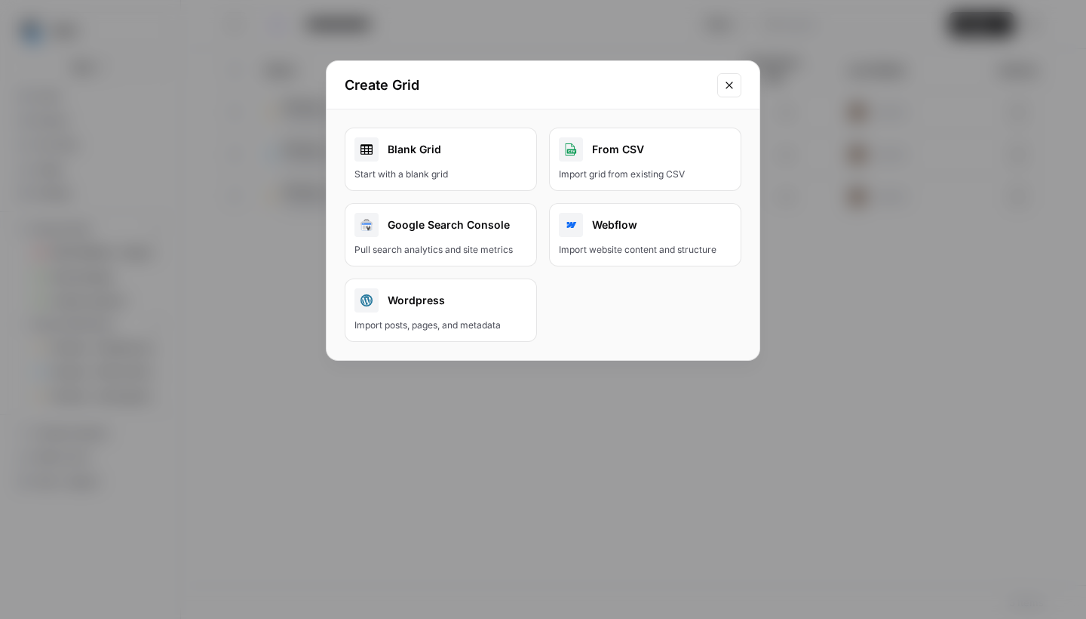
click at [499, 160] on div "Blank Grid" at bounding box center [441, 149] width 173 height 24
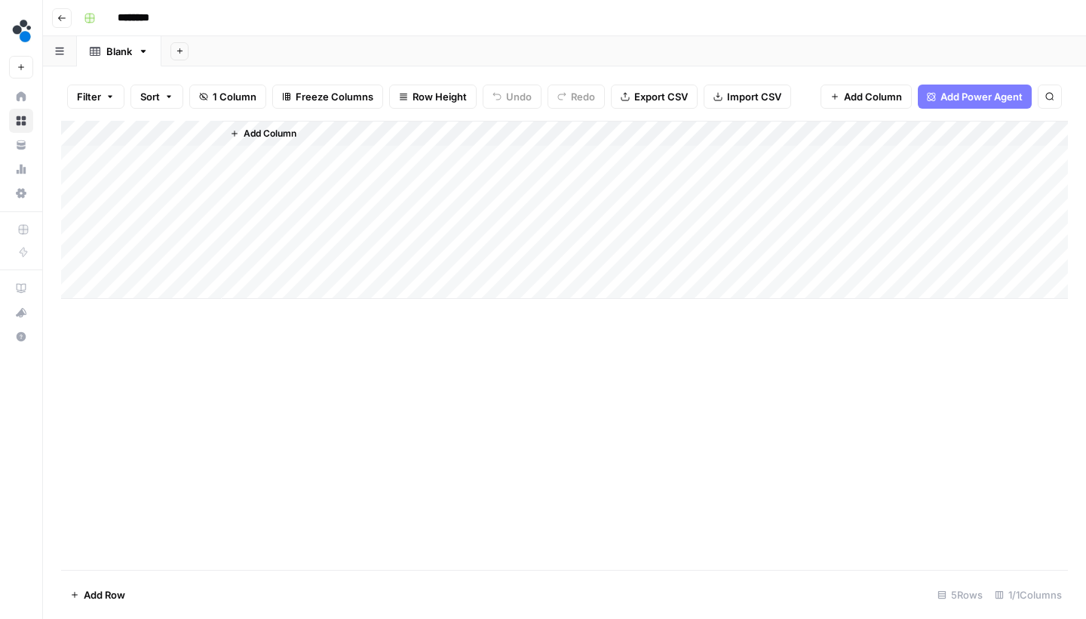
click at [152, 21] on input "********" at bounding box center [153, 18] width 84 height 24
type input "**********"
click at [66, 23] on button "Go back" at bounding box center [62, 18] width 20 height 20
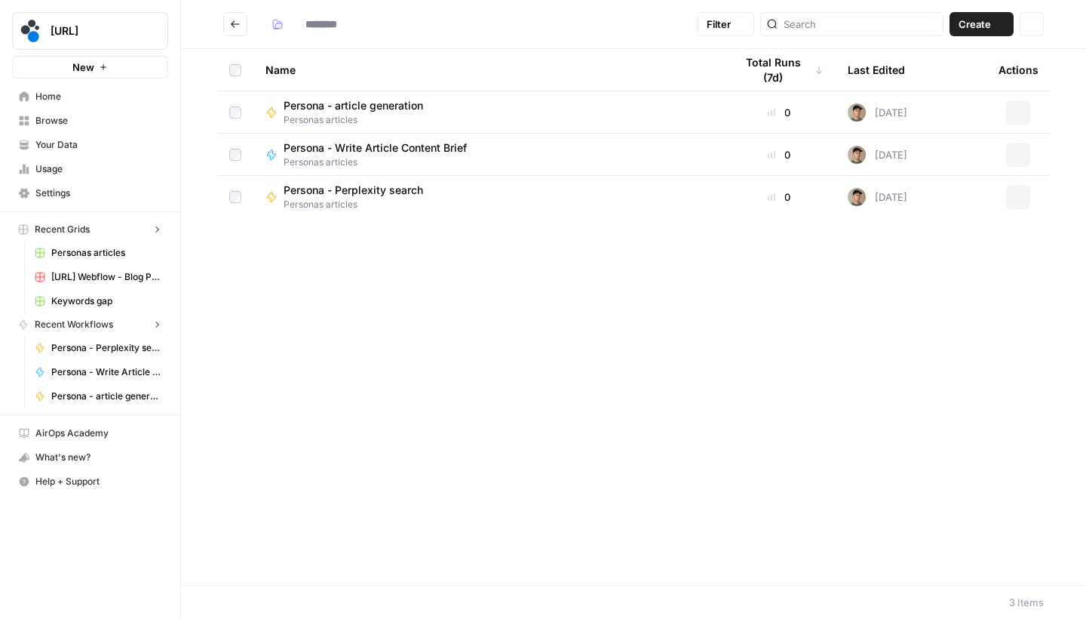
type input "**********"
click at [321, 233] on span "Personas articles" at bounding box center [327, 232] width 87 height 15
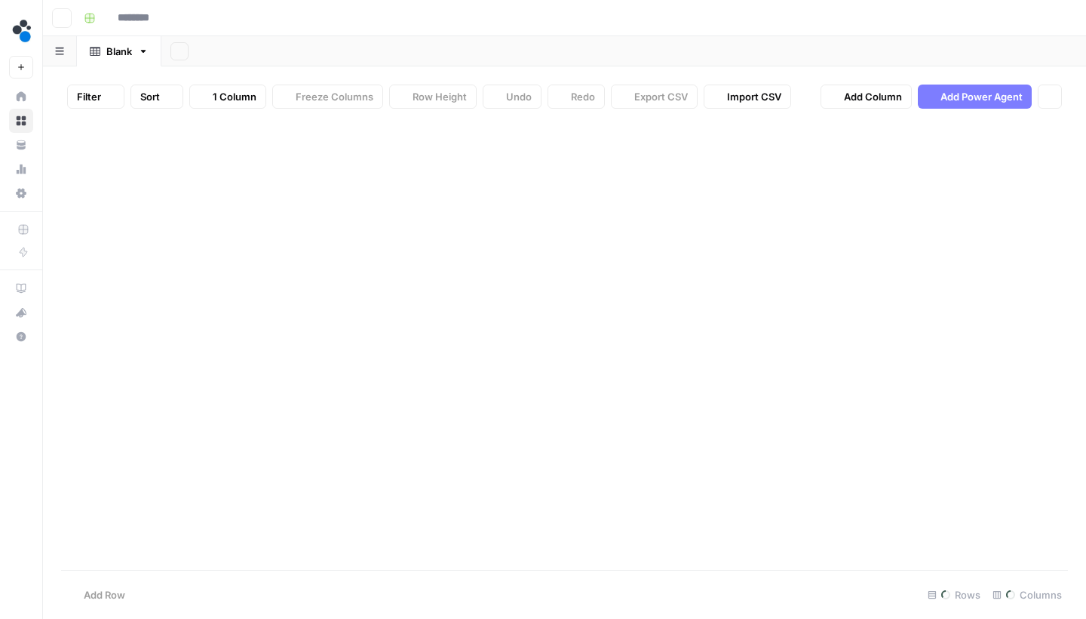
type input "**********"
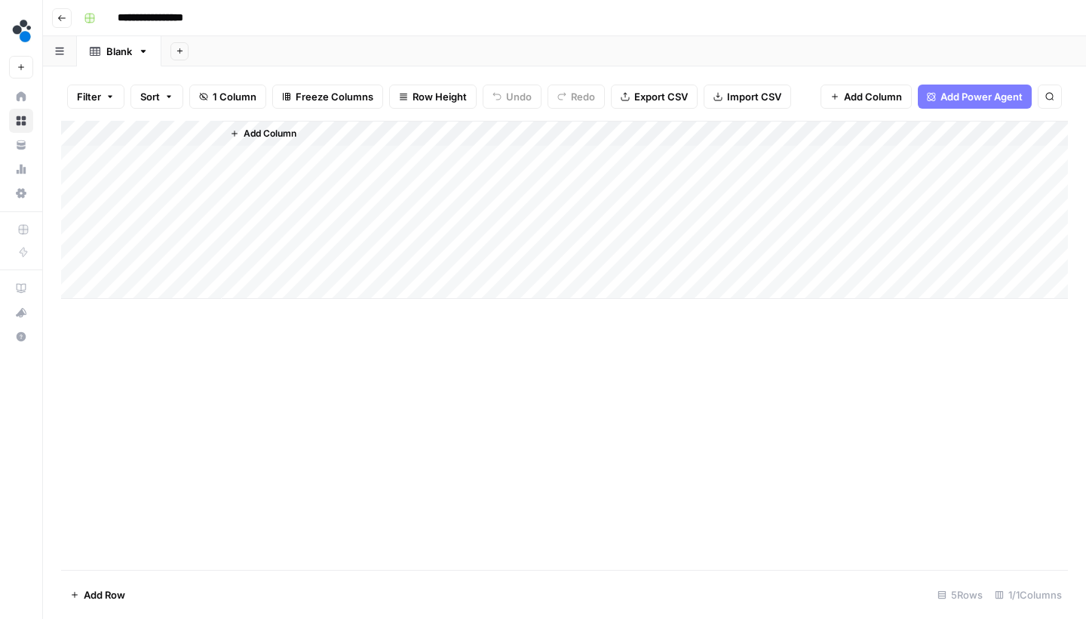
click at [844, 100] on span "Add Column" at bounding box center [873, 96] width 58 height 15
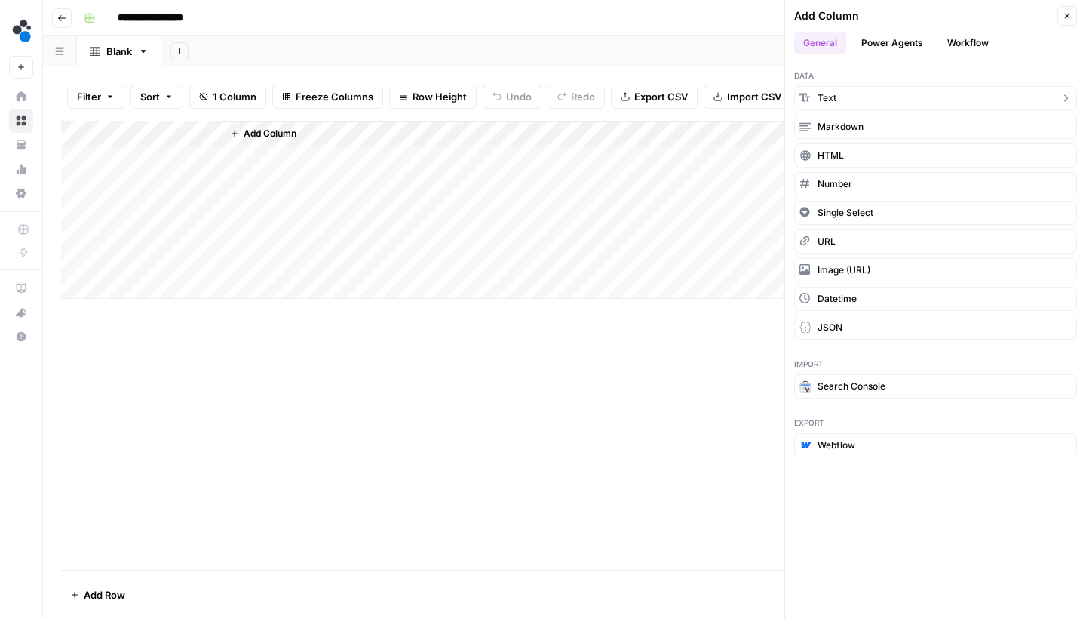
click at [846, 97] on button "Text" at bounding box center [935, 98] width 283 height 24
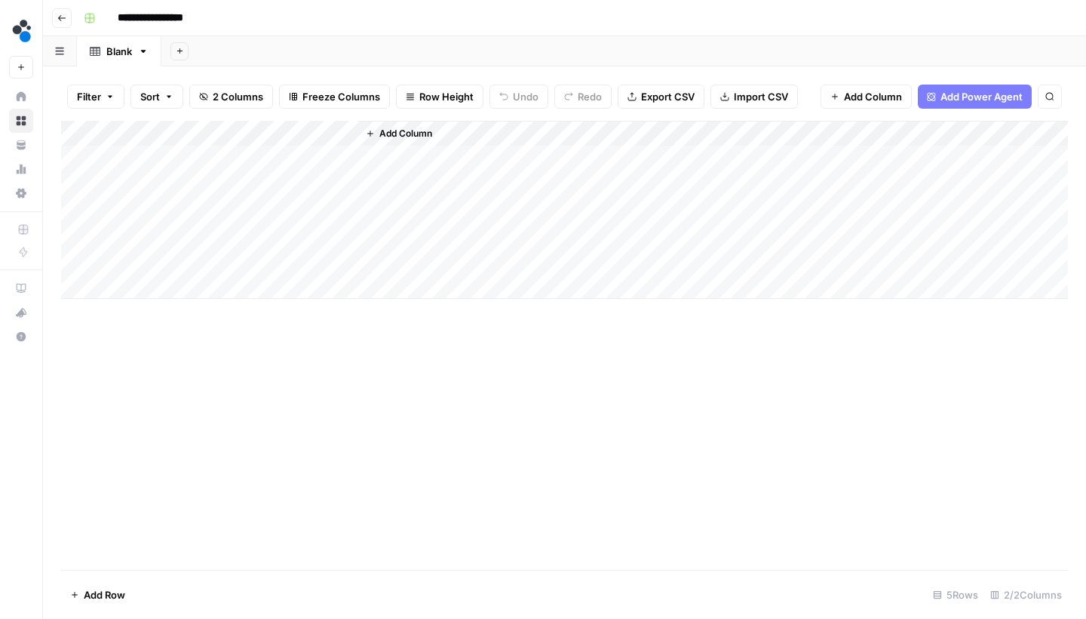
click at [133, 133] on div "Add Column" at bounding box center [564, 210] width 1007 height 178
click at [133, 133] on div at bounding box center [153, 132] width 137 height 30
click at [158, 173] on input "Title" at bounding box center [175, 165] width 153 height 15
type input "Industr"
click at [264, 141] on div "Add Column" at bounding box center [564, 210] width 1007 height 178
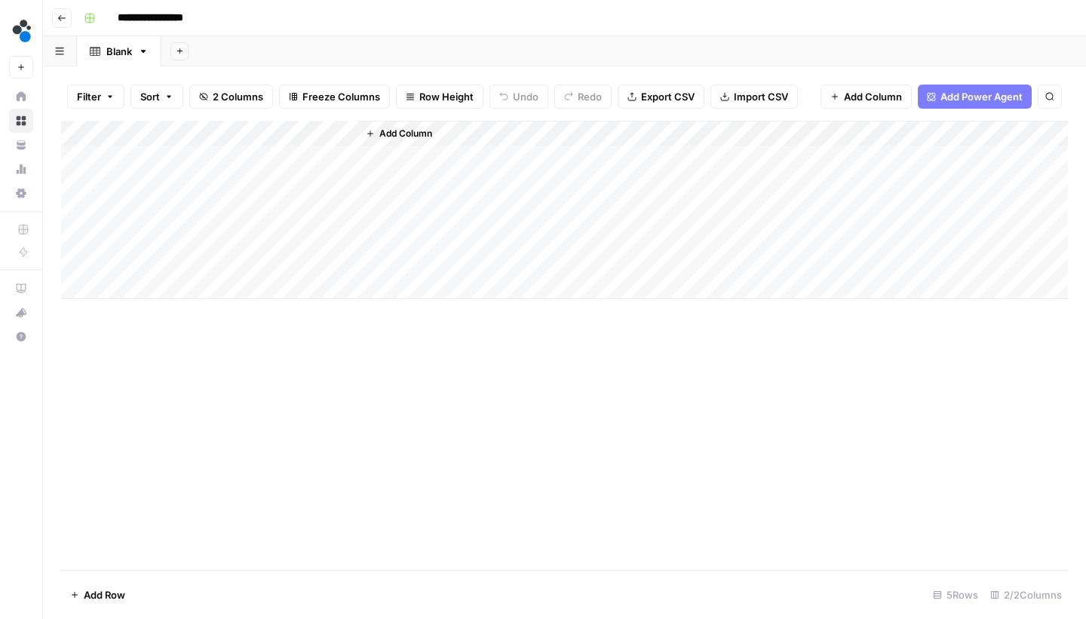
click at [275, 124] on div "Add Column" at bounding box center [564, 210] width 1007 height 178
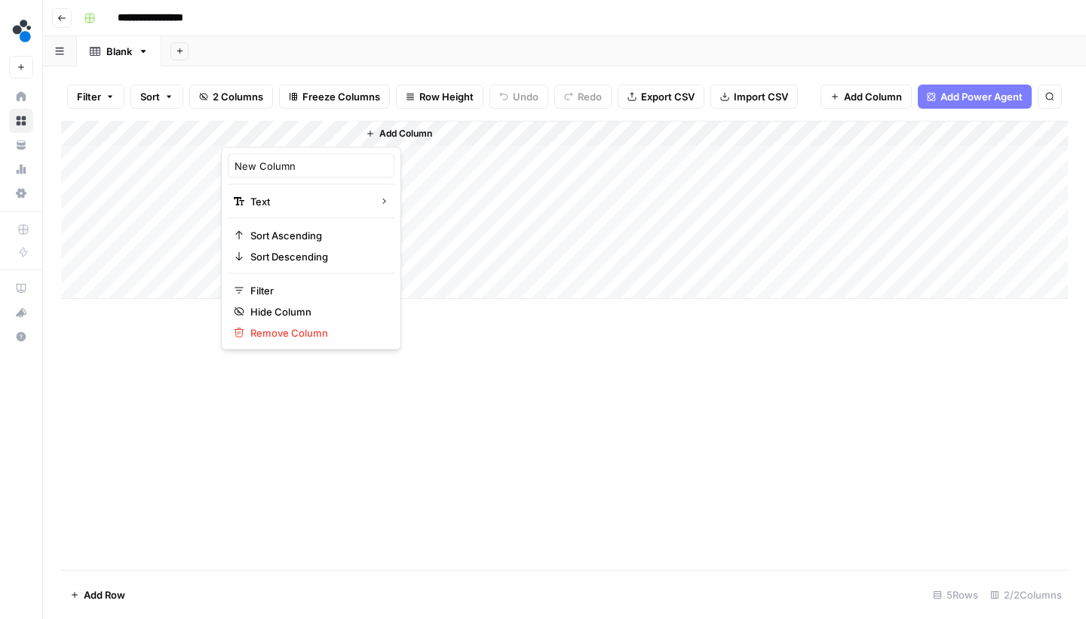
click at [275, 124] on div at bounding box center [289, 132] width 137 height 30
click at [281, 173] on div "New Column" at bounding box center [311, 166] width 167 height 24
type input "Persona"
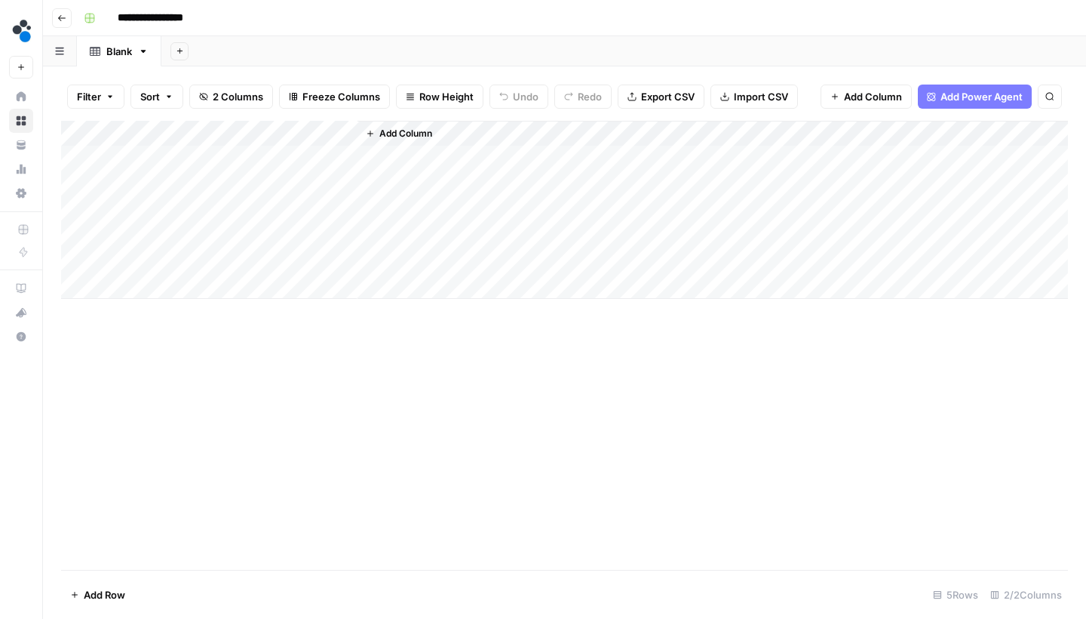
drag, startPoint x: 328, startPoint y: 130, endPoint x: 198, endPoint y: 134, distance: 130.5
click at [198, 134] on div "Add Column" at bounding box center [564, 210] width 1007 height 178
drag, startPoint x: 177, startPoint y: 130, endPoint x: 241, endPoint y: 130, distance: 64.9
click at [241, 130] on div "Add Column" at bounding box center [564, 210] width 1007 height 178
click at [410, 127] on span "Add Column" at bounding box center [405, 134] width 53 height 14
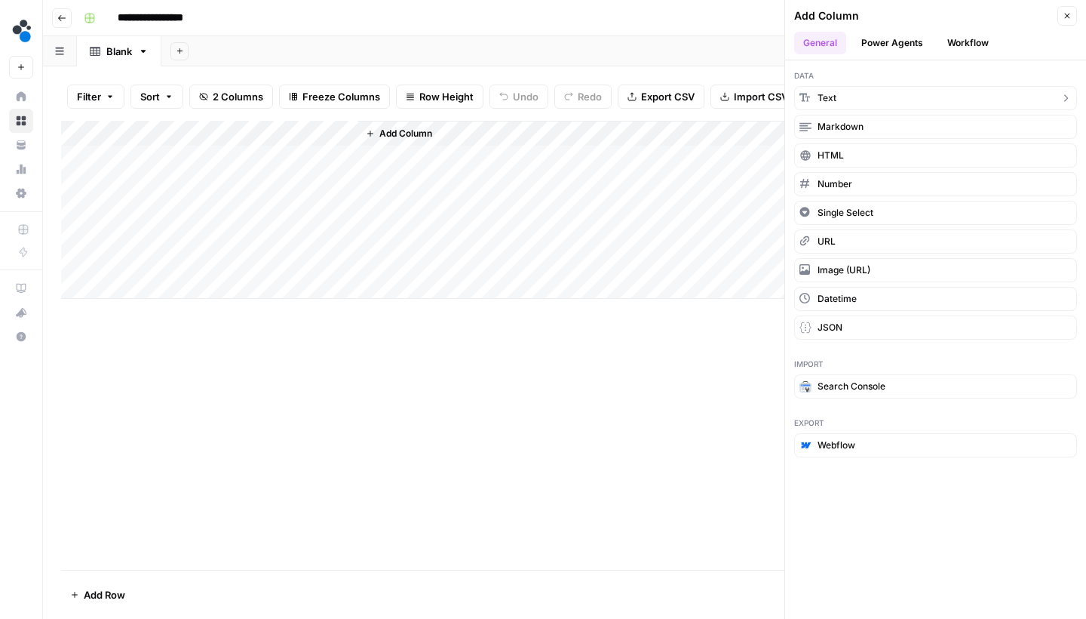
click at [816, 92] on button "Text" at bounding box center [935, 98] width 283 height 24
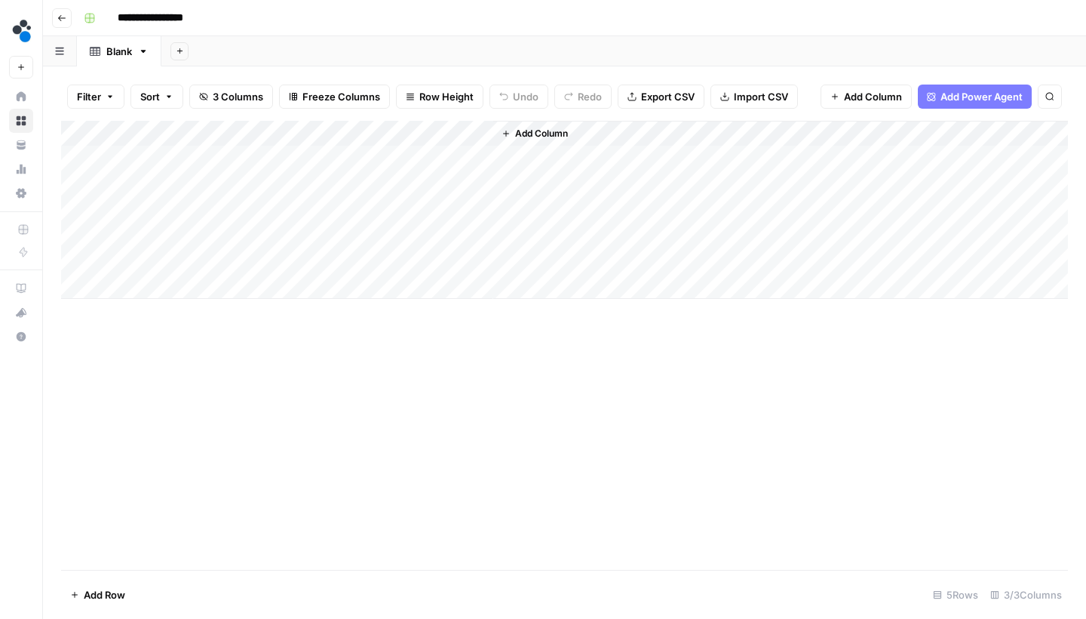
click at [408, 126] on div "Add Column" at bounding box center [564, 210] width 1007 height 178
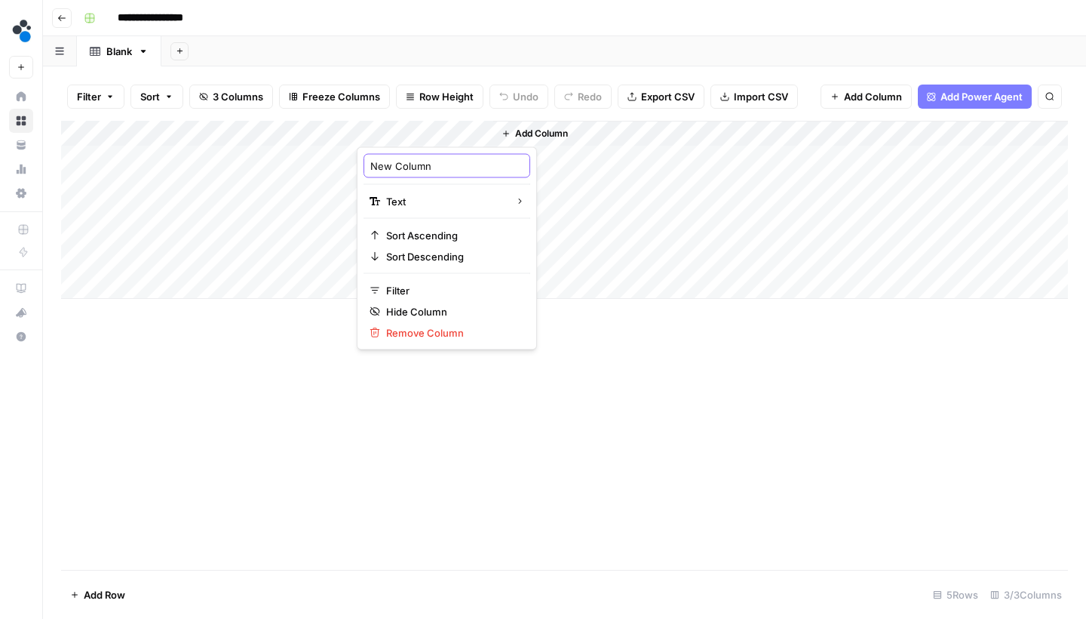
click at [426, 172] on input "New Column" at bounding box center [446, 165] width 153 height 15
type input "Persona report"
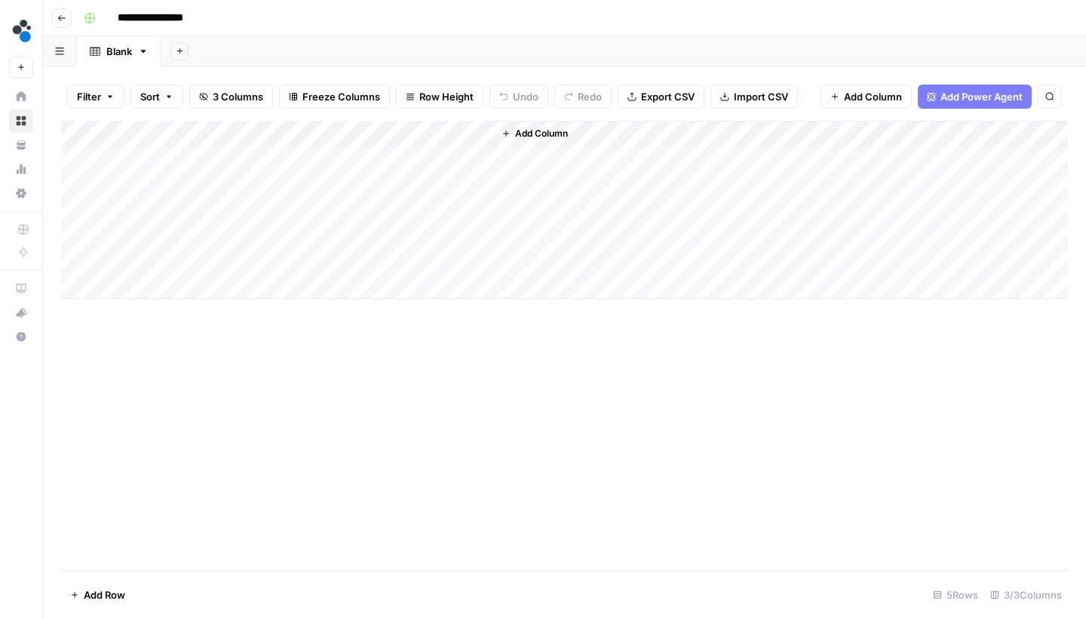
click at [518, 127] on span "Add Column" at bounding box center [541, 134] width 53 height 14
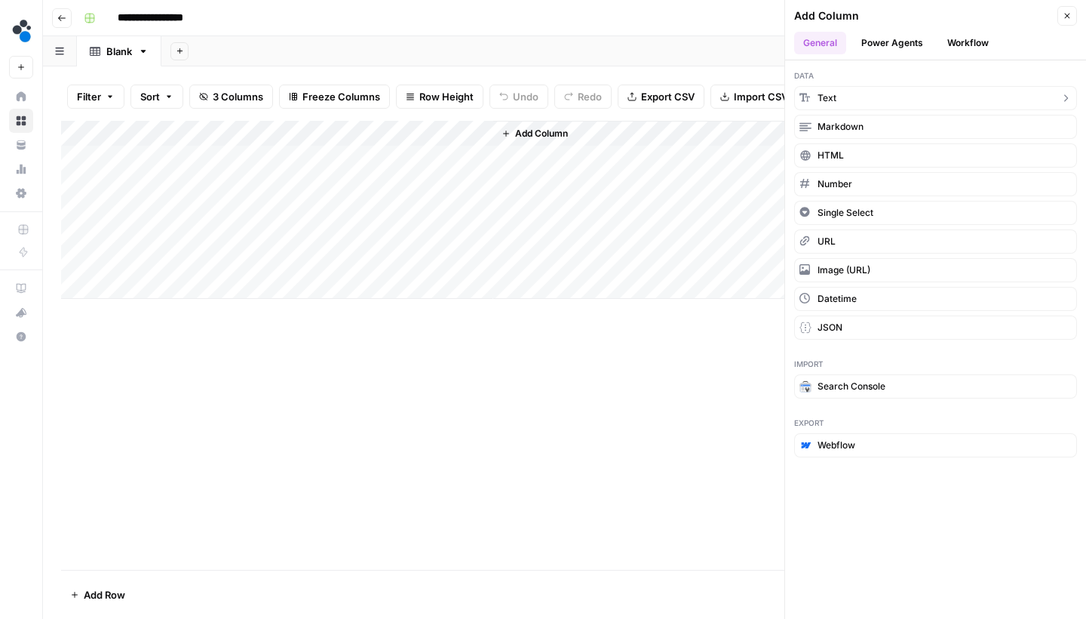
click at [867, 105] on button "Text" at bounding box center [935, 98] width 283 height 24
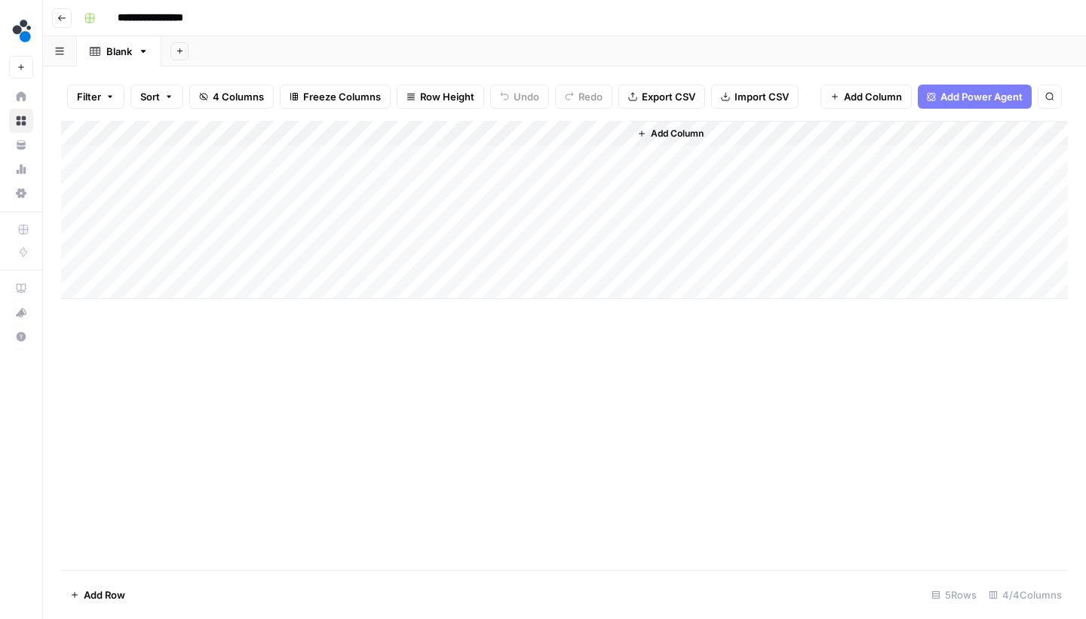
click at [561, 128] on div "Add Column" at bounding box center [564, 210] width 1007 height 178
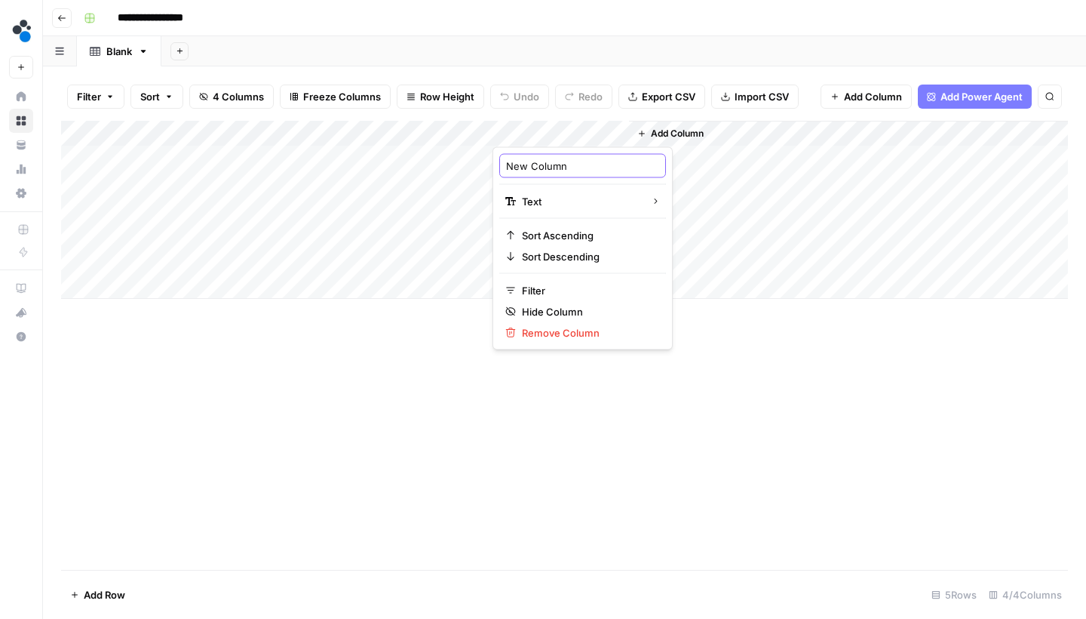
click at [566, 164] on input "New Column" at bounding box center [582, 165] width 153 height 15
type input "Article title"
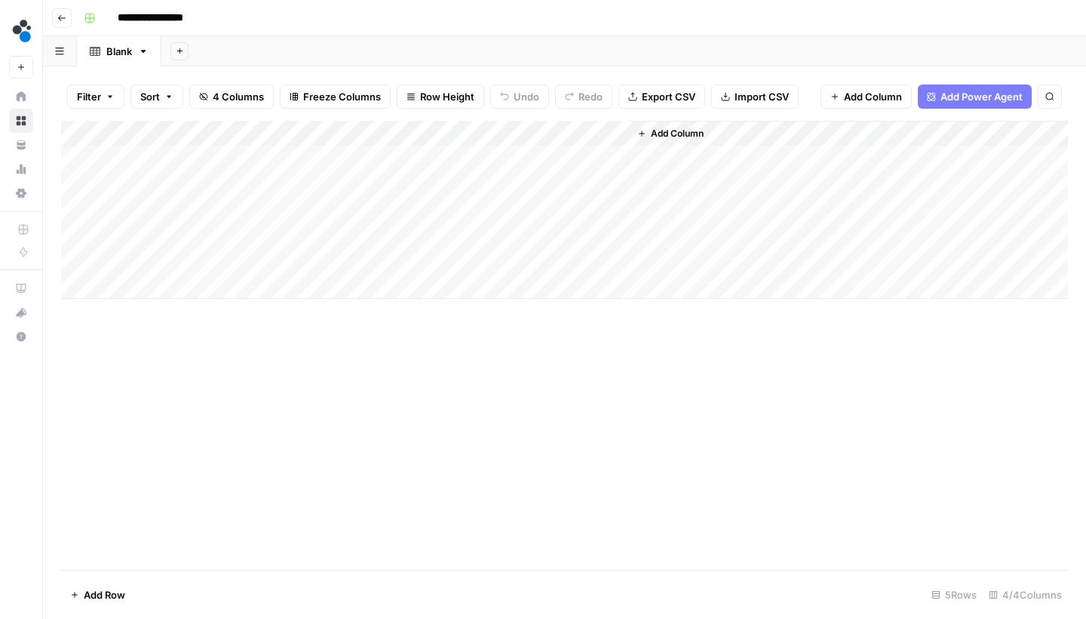
click at [677, 121] on div "Add Column" at bounding box center [848, 210] width 439 height 178
click at [677, 127] on span "Add Column" at bounding box center [677, 134] width 53 height 14
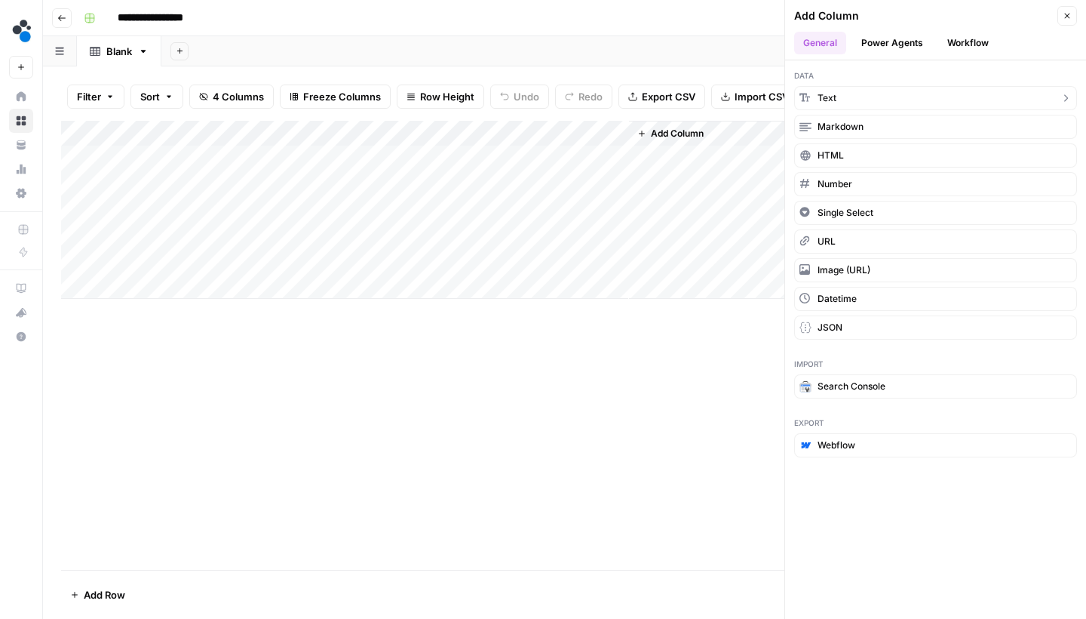
click at [807, 96] on icon "button" at bounding box center [805, 97] width 11 height 11
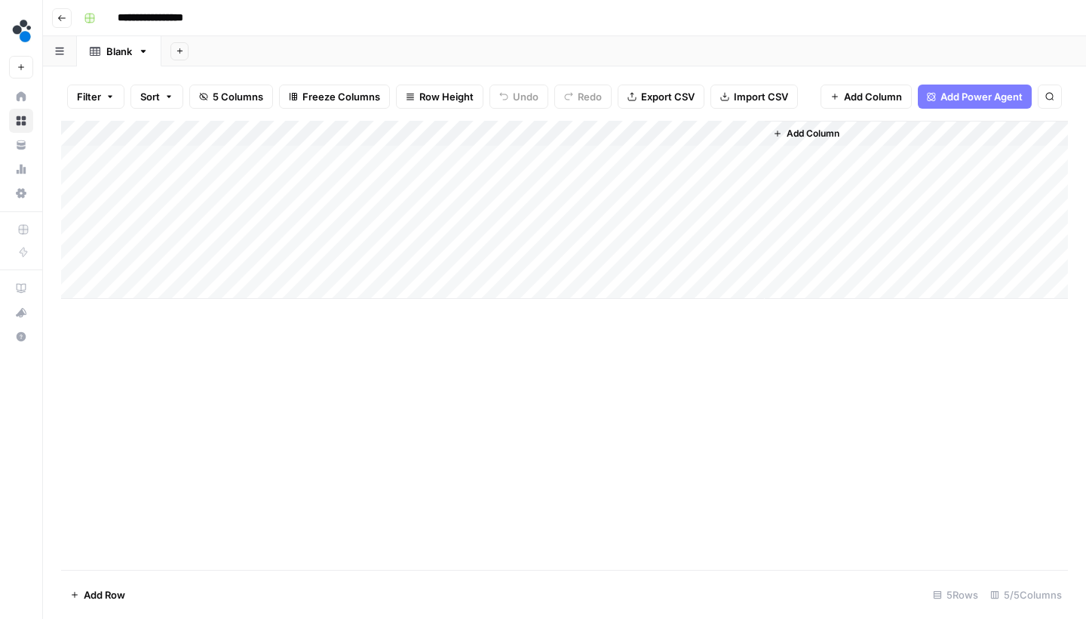
click at [708, 129] on div "Add Column" at bounding box center [564, 210] width 1007 height 178
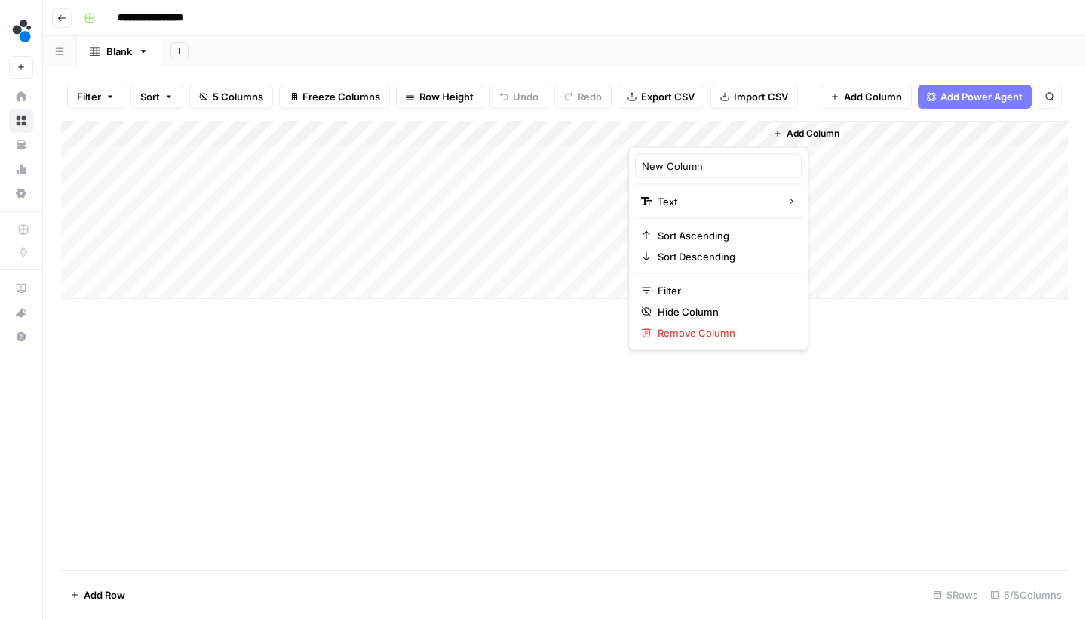
click at [708, 174] on div "New Column" at bounding box center [718, 166] width 167 height 24
type input "Keywords"
